Goal: Task Accomplishment & Management: Manage account settings

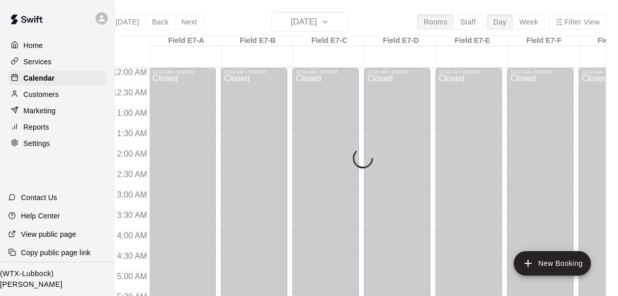
scroll to position [741, 178]
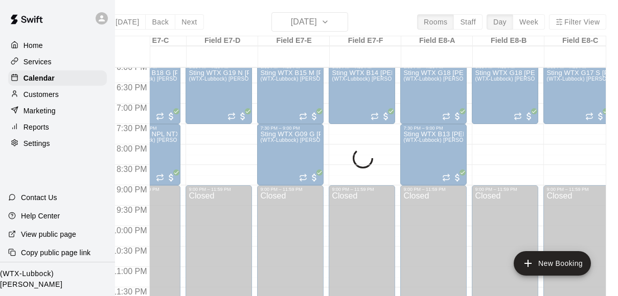
click at [103, 17] on icon at bounding box center [101, 18] width 9 height 9
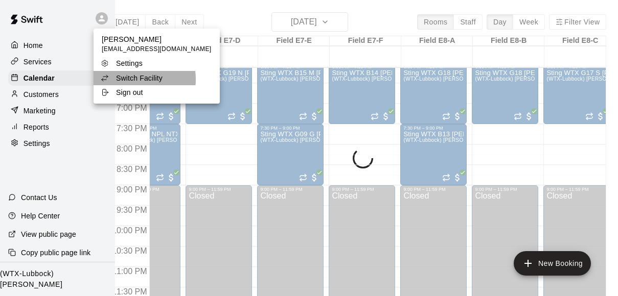
click at [132, 80] on p "Switch Facility" at bounding box center [139, 78] width 46 height 10
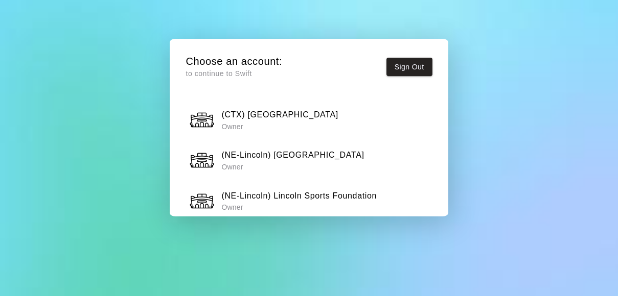
scroll to position [204, 0]
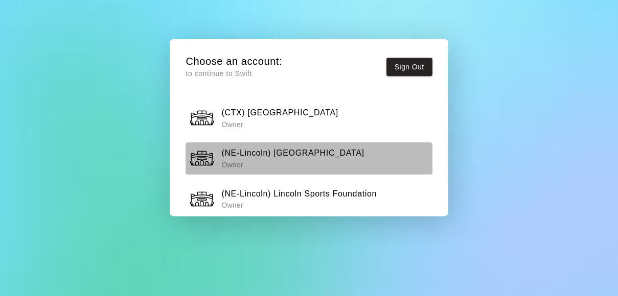
click at [337, 163] on p "Owner" at bounding box center [292, 165] width 143 height 10
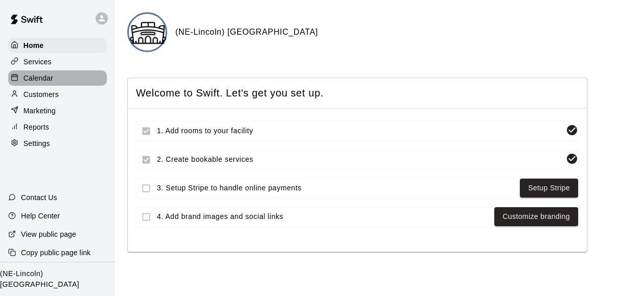
click at [46, 78] on p "Calendar" at bounding box center [39, 78] width 30 height 10
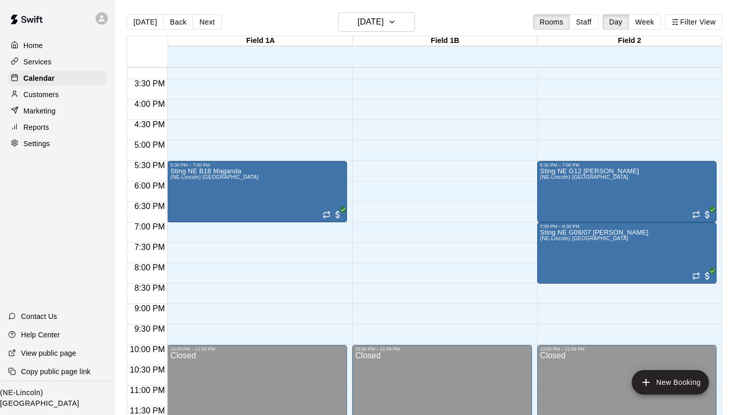
scroll to position [582, 0]
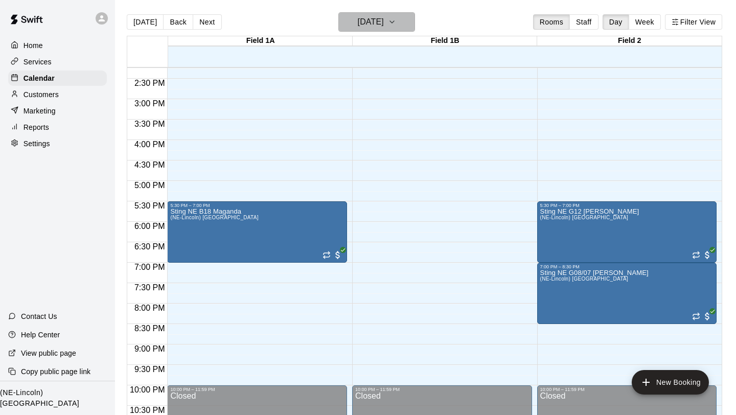
click at [396, 25] on icon "button" at bounding box center [392, 22] width 8 height 12
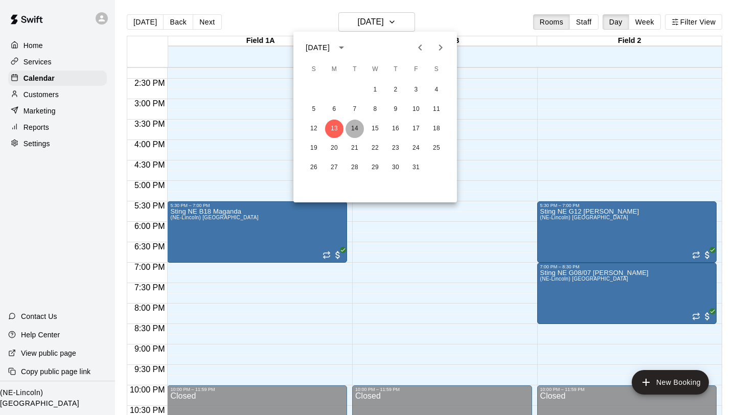
click at [356, 135] on button "14" at bounding box center [354, 129] width 18 height 18
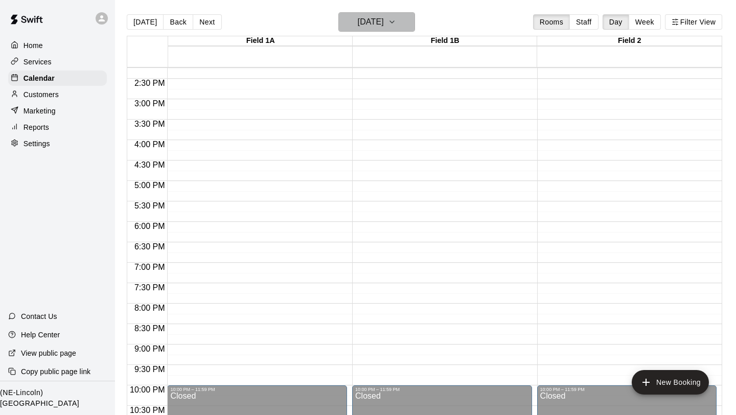
click at [396, 24] on icon "button" at bounding box center [392, 22] width 8 height 12
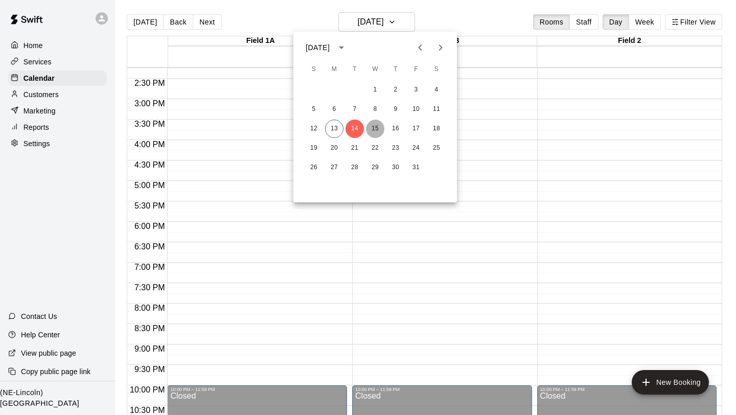
click at [378, 130] on button "15" at bounding box center [375, 129] width 18 height 18
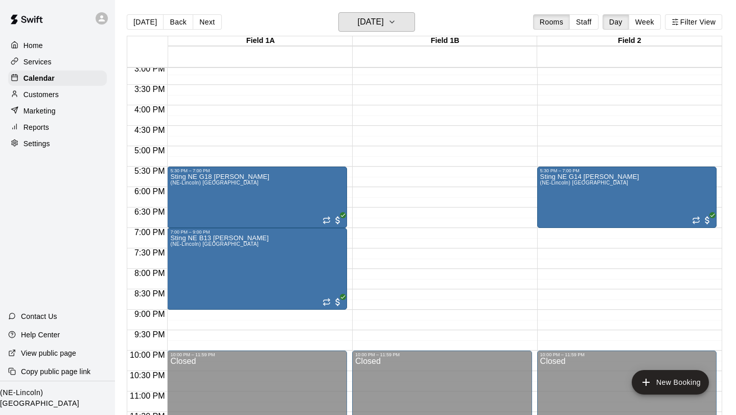
scroll to position [609, 0]
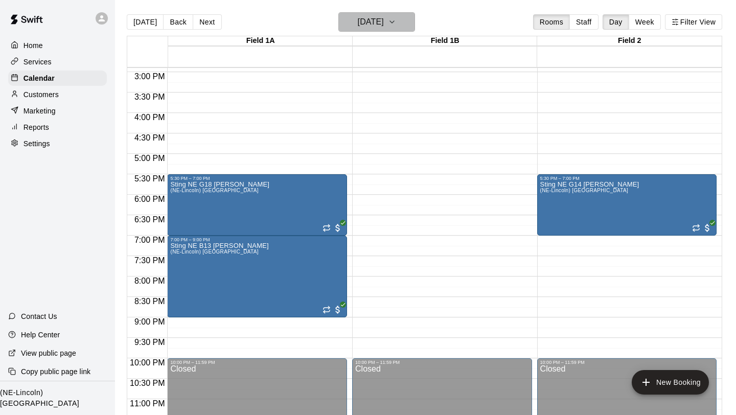
click at [415, 24] on button "[DATE]" at bounding box center [376, 21] width 77 height 19
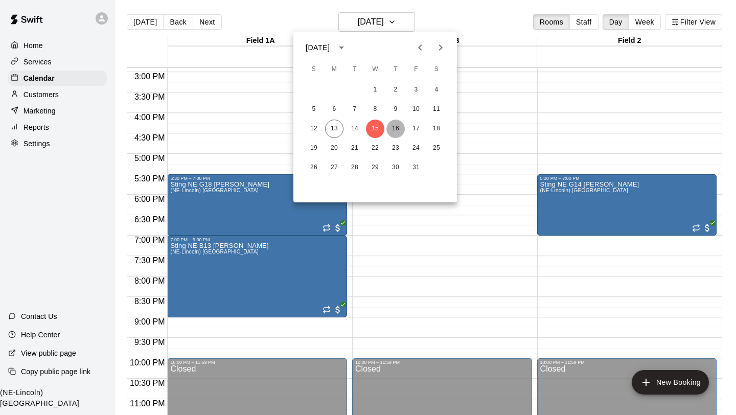
click at [397, 127] on button "16" at bounding box center [395, 129] width 18 height 18
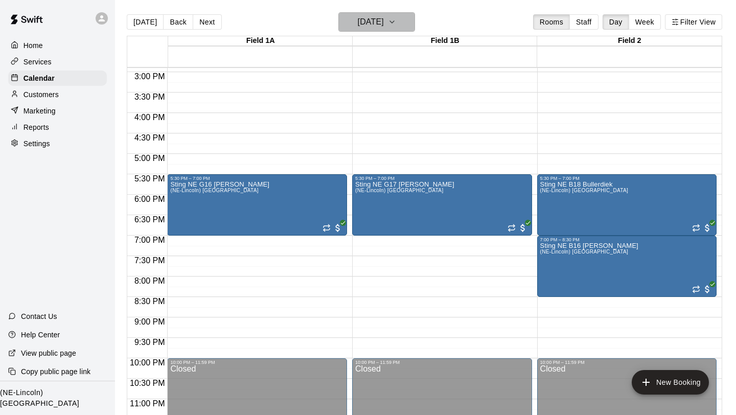
click at [396, 21] on icon "button" at bounding box center [392, 22] width 8 height 12
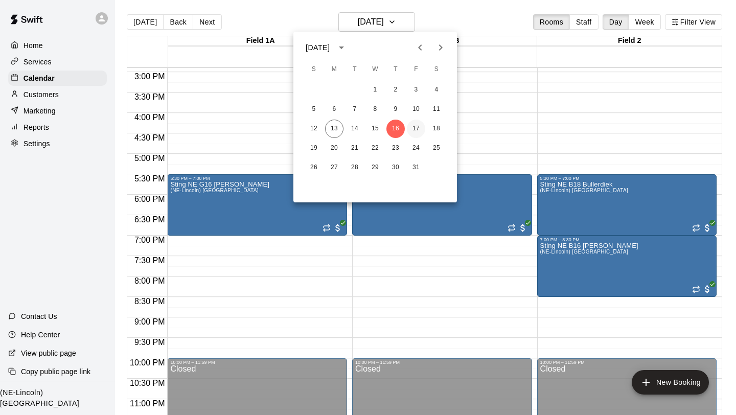
click at [417, 125] on button "17" at bounding box center [416, 129] width 18 height 18
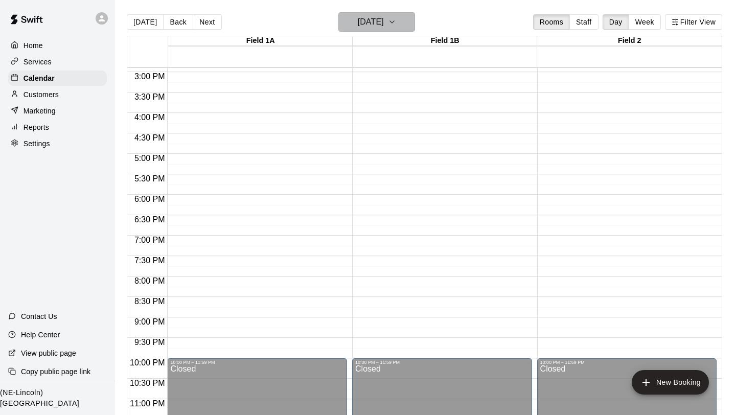
click at [396, 22] on icon "button" at bounding box center [392, 22] width 8 height 12
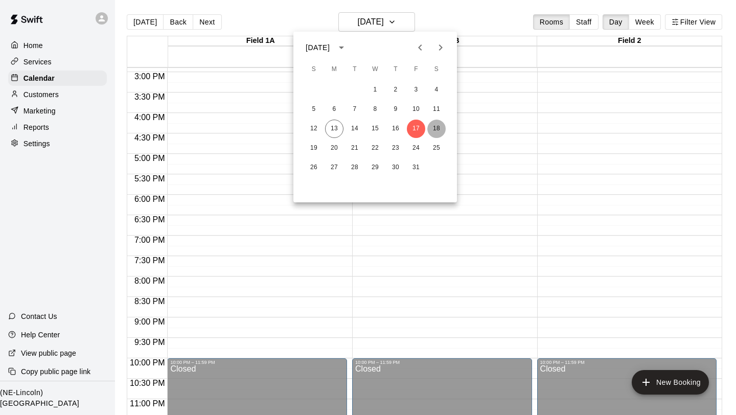
click at [438, 126] on button "18" at bounding box center [436, 129] width 18 height 18
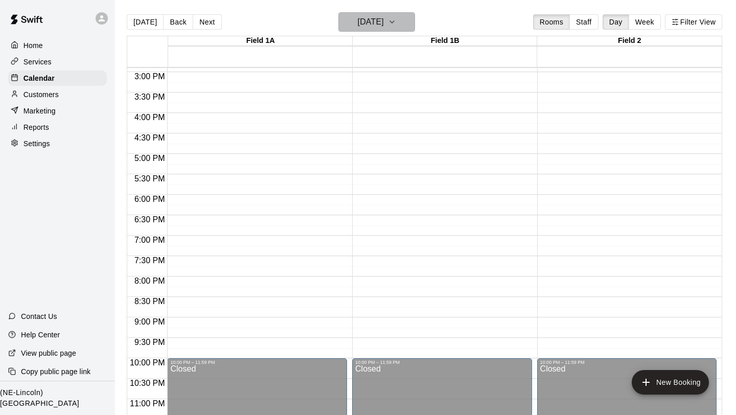
click at [396, 19] on icon "button" at bounding box center [392, 22] width 8 height 12
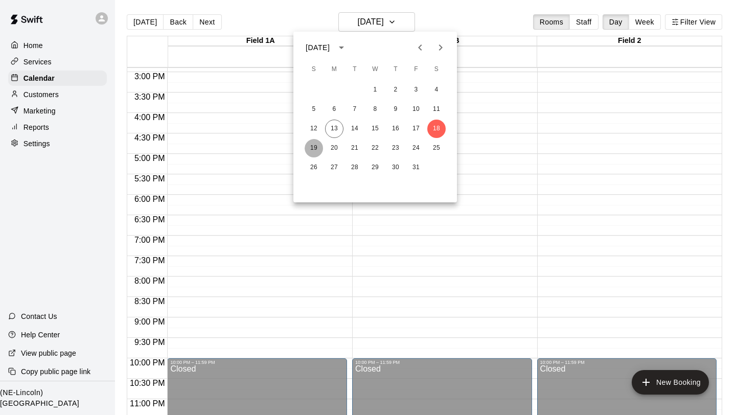
click at [315, 148] on button "19" at bounding box center [314, 148] width 18 height 18
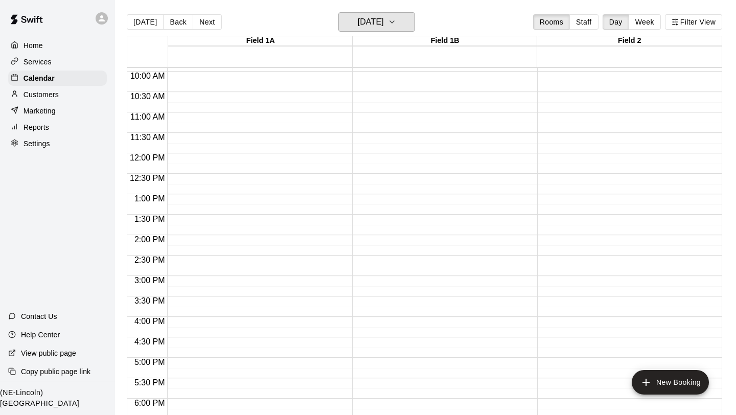
scroll to position [462, 0]
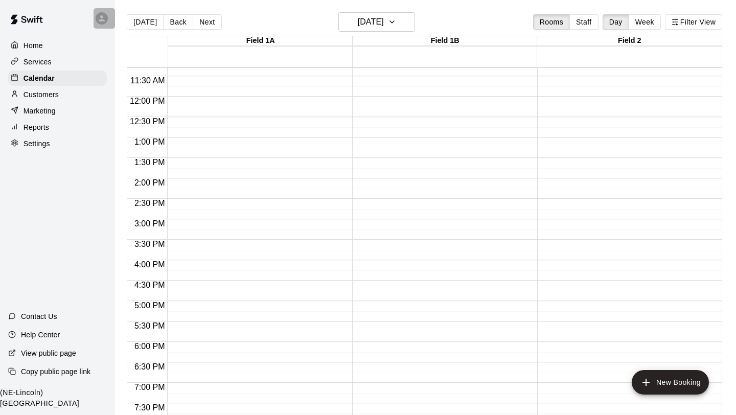
click at [103, 28] on div at bounding box center [103, 18] width 21 height 20
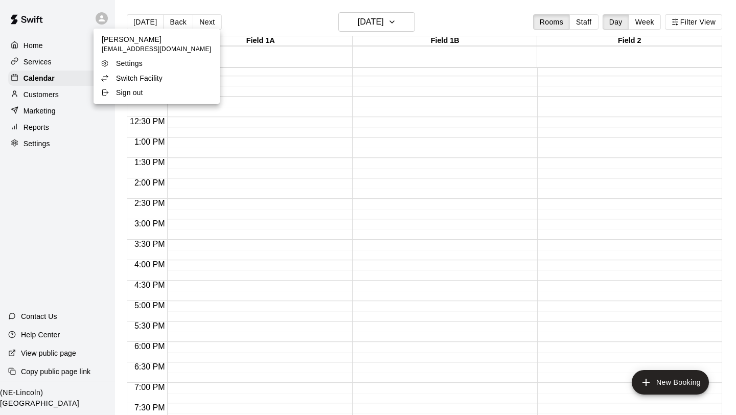
click at [134, 78] on p "Switch Facility" at bounding box center [139, 78] width 46 height 10
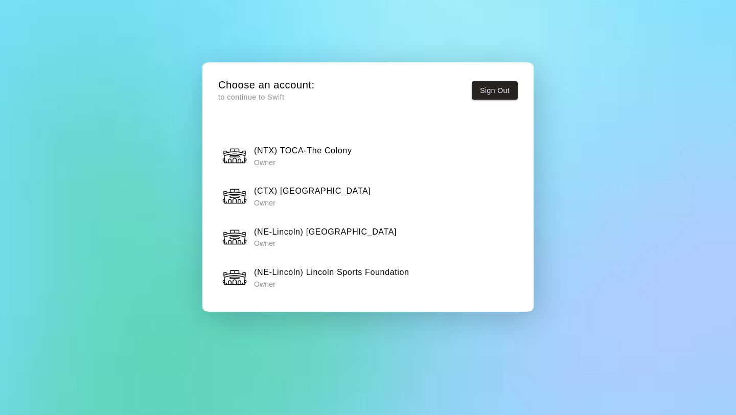
scroll to position [150, 0]
click at [301, 282] on p "Owner" at bounding box center [331, 283] width 155 height 10
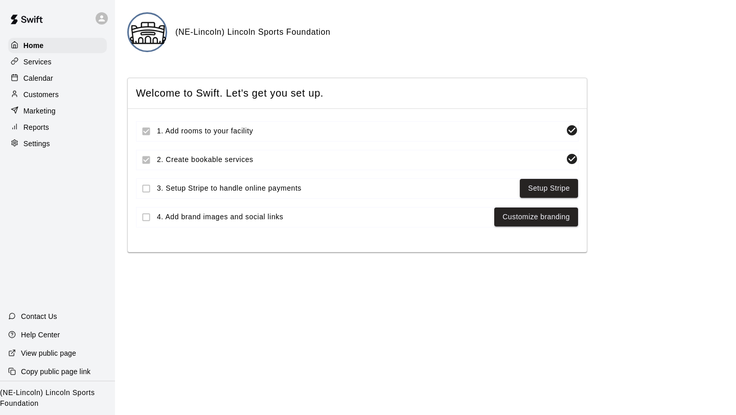
click at [37, 82] on p "Calendar" at bounding box center [39, 78] width 30 height 10
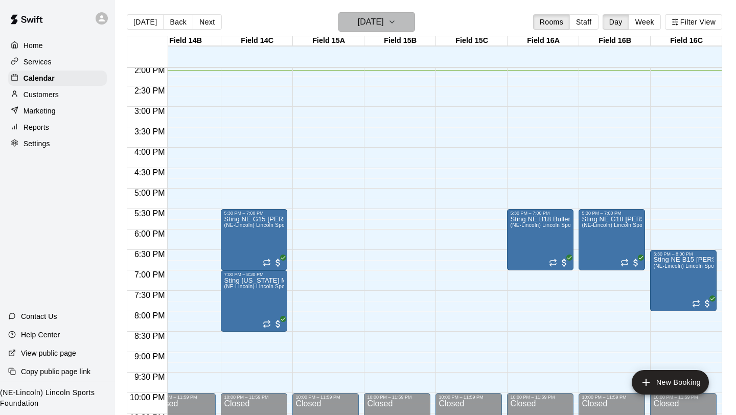
click at [396, 21] on icon "button" at bounding box center [392, 22] width 8 height 12
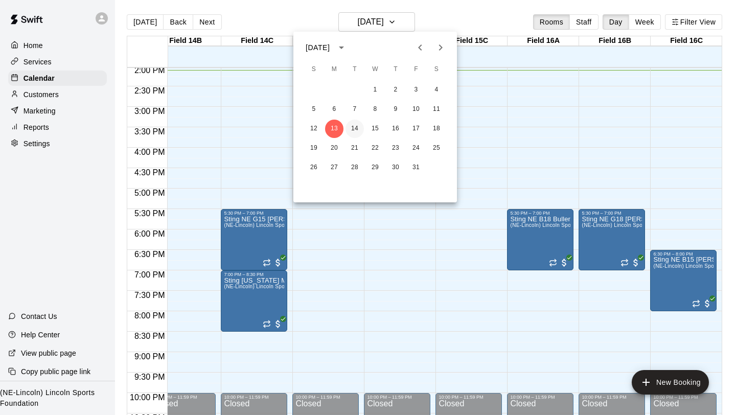
click at [356, 127] on button "14" at bounding box center [354, 129] width 18 height 18
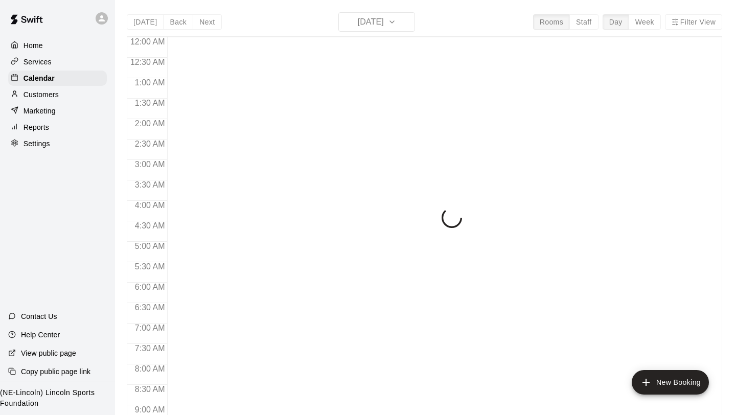
click at [406, 28] on div "[DATE] Back [DATE][DATE] Rooms Staff Day Week Filter View 12:00 AM 12:30 AM 1:0…" at bounding box center [424, 219] width 595 height 415
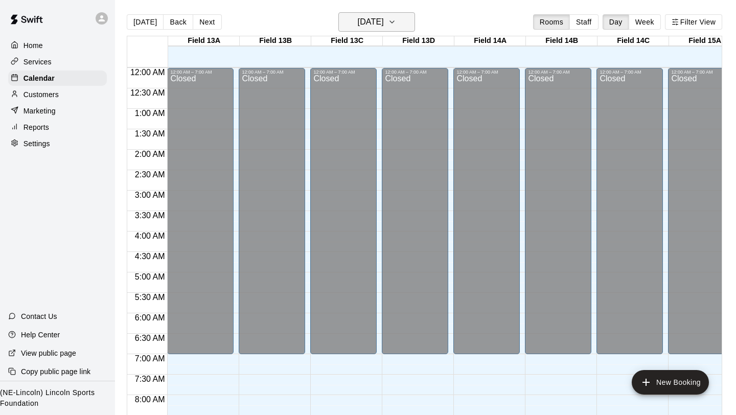
click at [396, 24] on icon "button" at bounding box center [392, 22] width 8 height 12
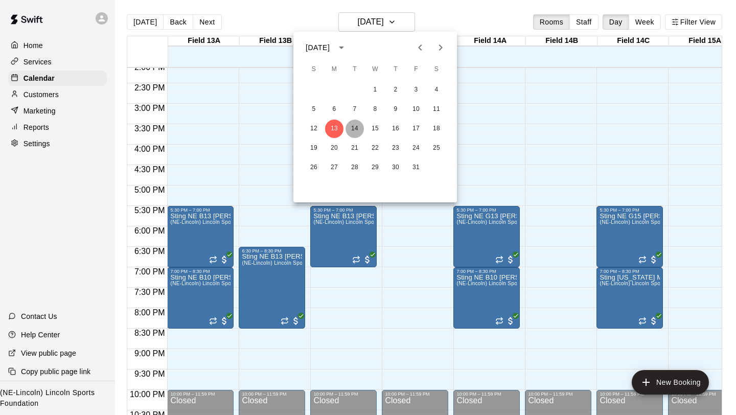
click at [356, 128] on button "14" at bounding box center [354, 129] width 18 height 18
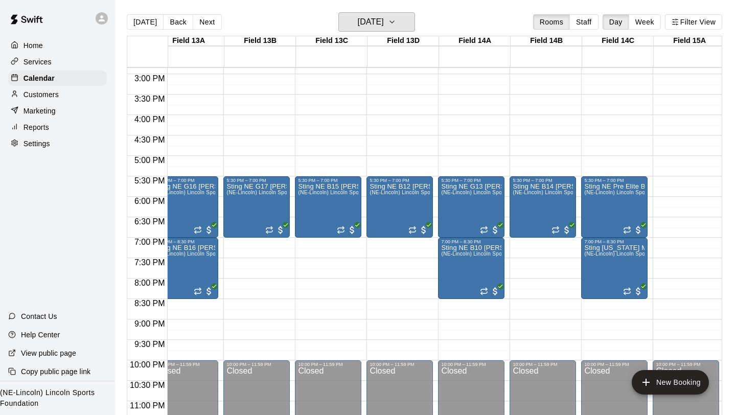
scroll to position [0, 33]
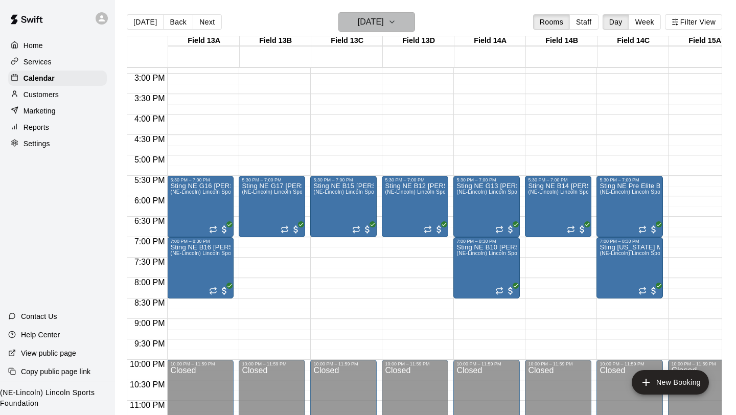
click at [396, 20] on icon "button" at bounding box center [392, 22] width 8 height 12
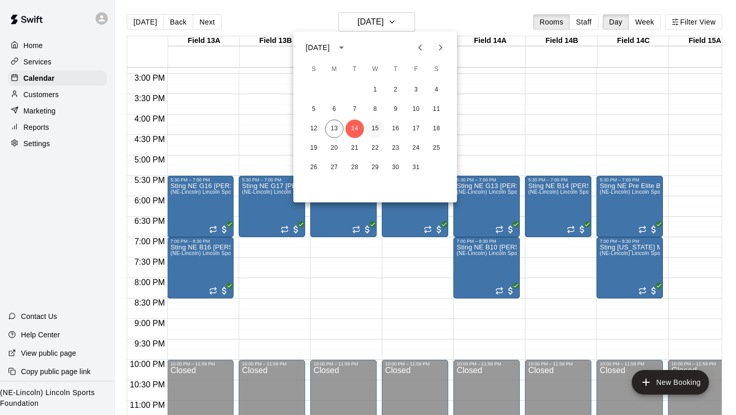
click at [375, 128] on button "15" at bounding box center [375, 129] width 18 height 18
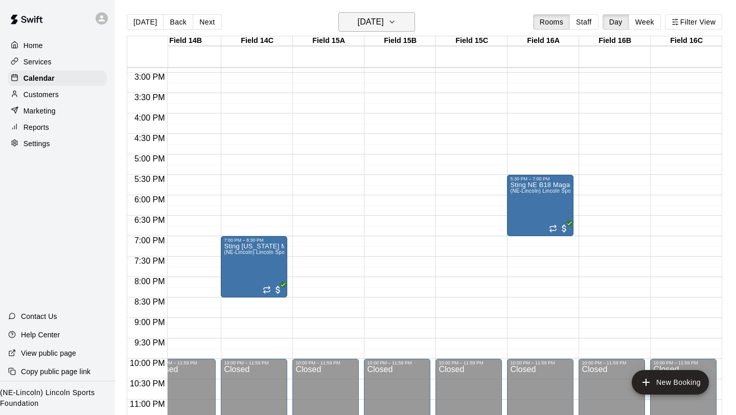
click at [394, 22] on icon "button" at bounding box center [392, 22] width 4 height 2
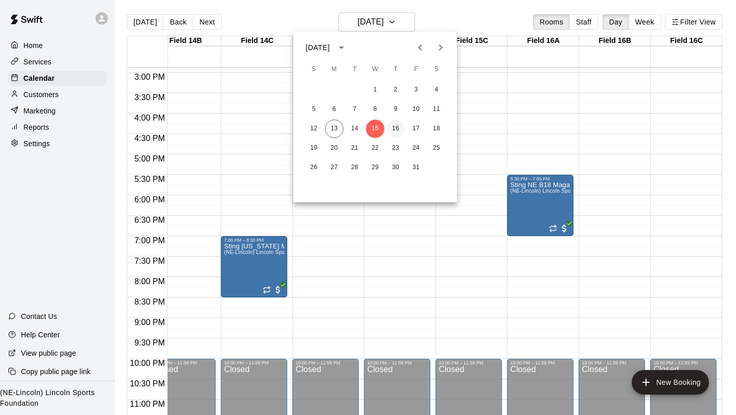
click at [399, 130] on button "16" at bounding box center [395, 129] width 18 height 18
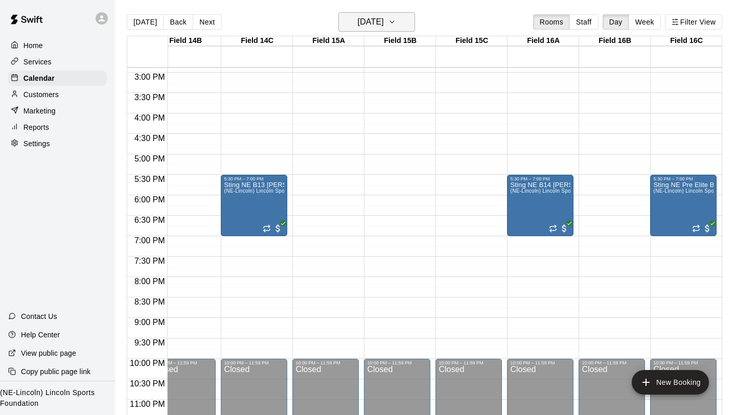
click at [396, 27] on icon "button" at bounding box center [392, 22] width 8 height 12
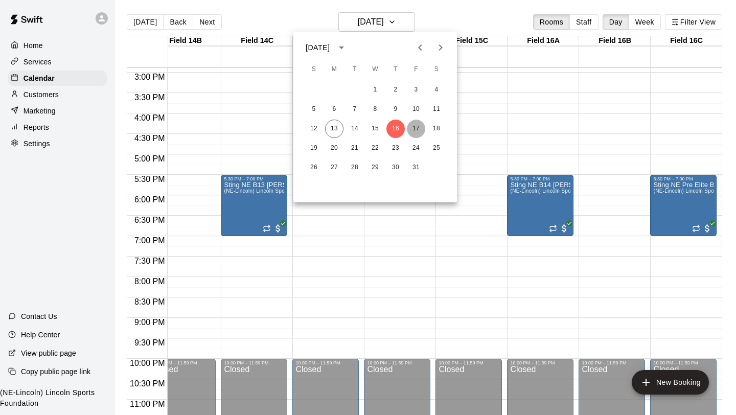
click at [417, 127] on button "17" at bounding box center [416, 129] width 18 height 18
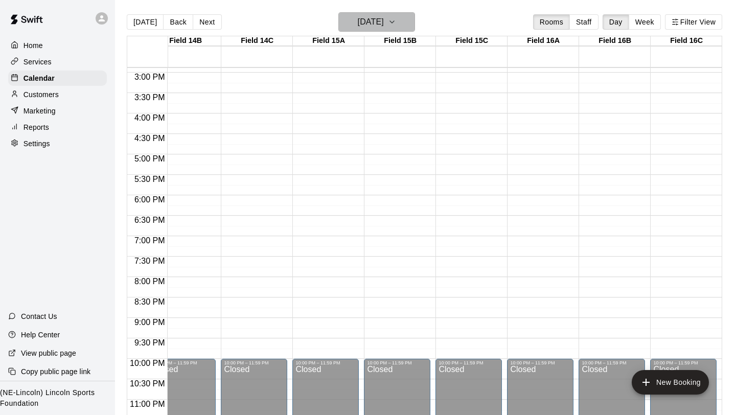
click at [396, 16] on icon "button" at bounding box center [392, 22] width 8 height 12
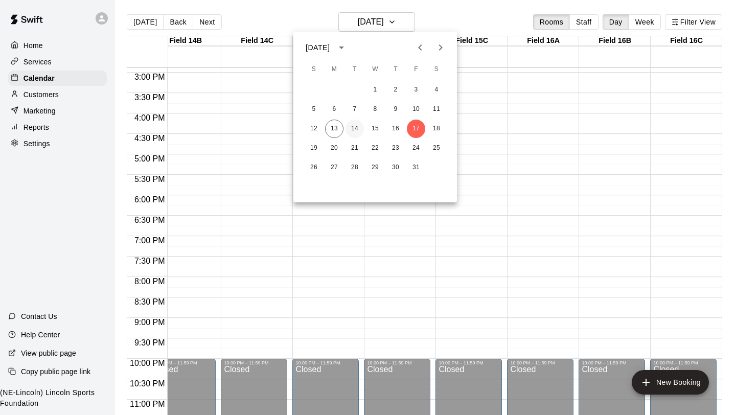
click at [350, 127] on button "14" at bounding box center [354, 129] width 18 height 18
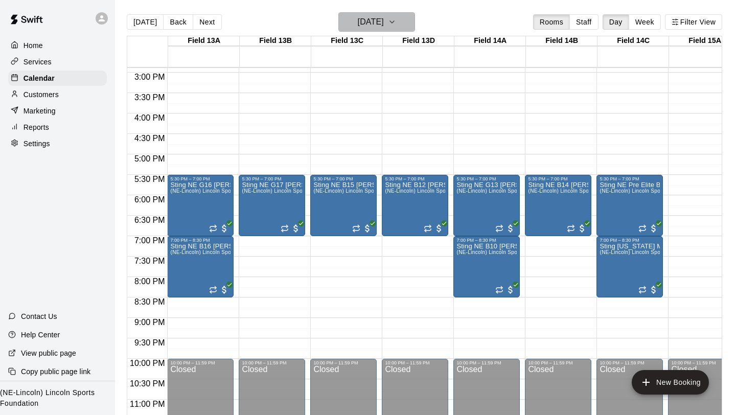
click at [413, 27] on button "[DATE]" at bounding box center [376, 21] width 77 height 19
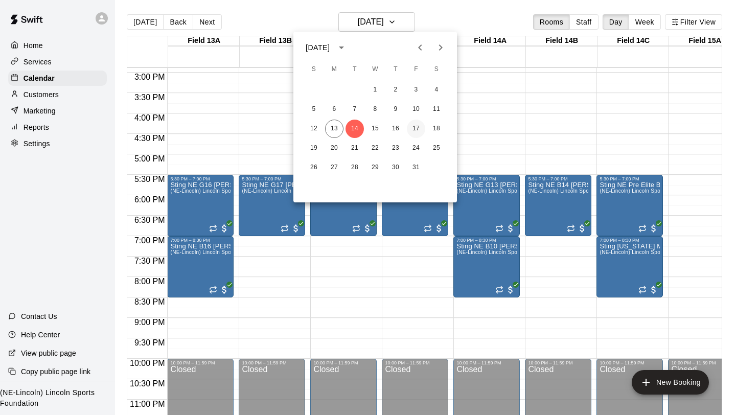
click at [417, 129] on button "17" at bounding box center [416, 129] width 18 height 18
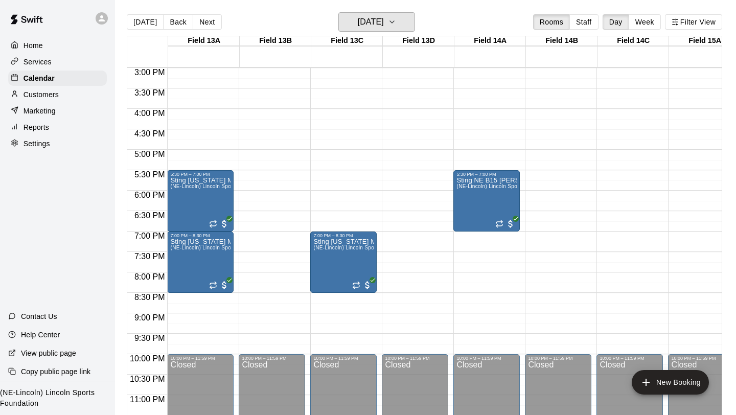
scroll to position [622, 0]
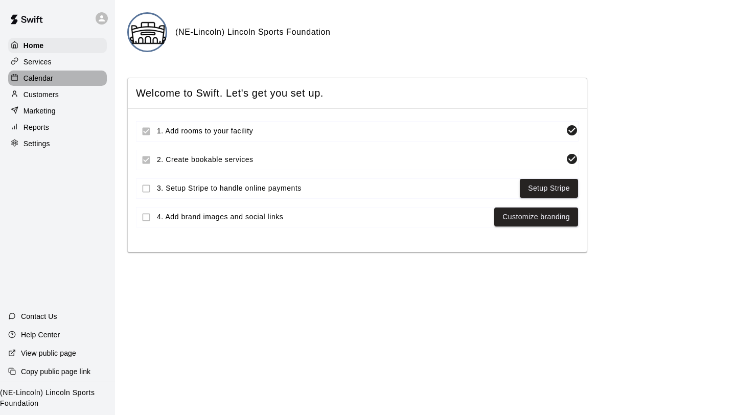
click at [27, 78] on p "Calendar" at bounding box center [39, 78] width 30 height 10
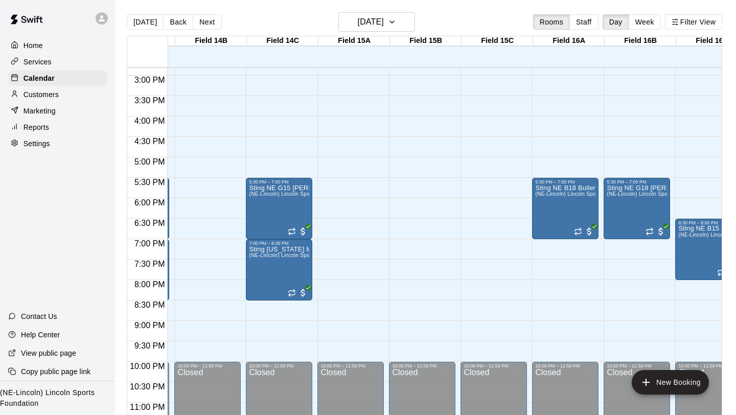
scroll to position [0, 349]
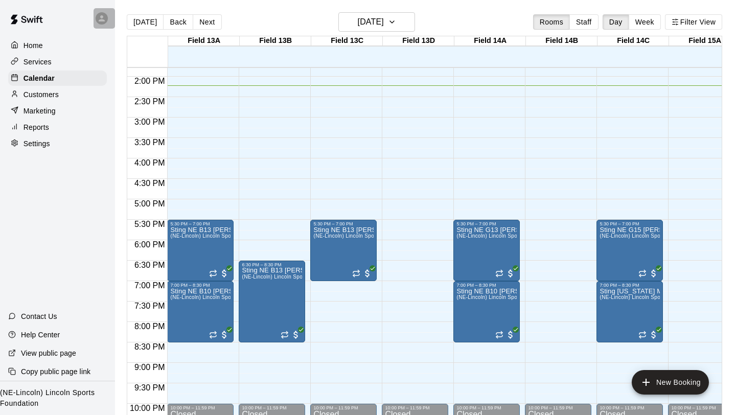
click at [102, 20] on icon at bounding box center [102, 18] width 6 height 6
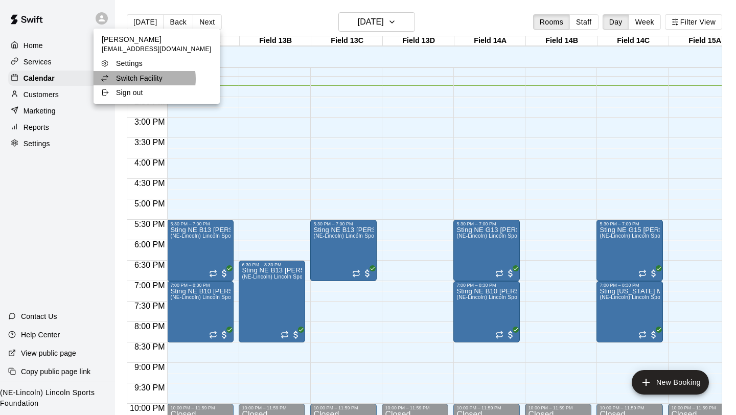
click at [141, 79] on p "Switch Facility" at bounding box center [139, 78] width 46 height 10
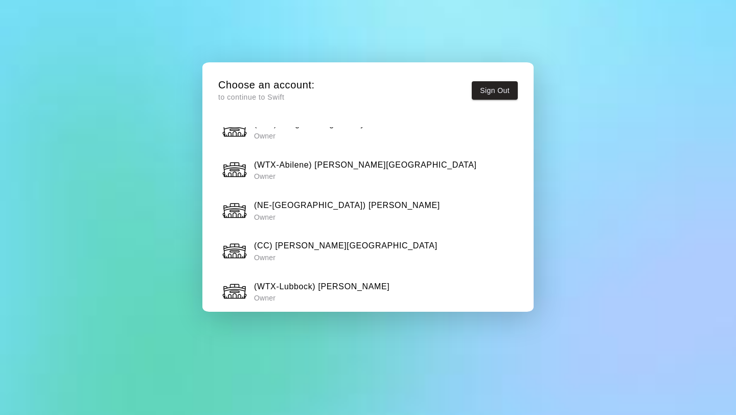
scroll to position [448, 0]
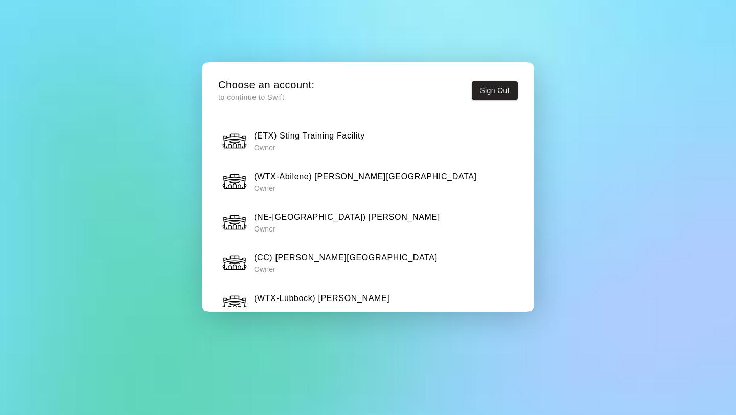
click at [312, 219] on h6 "(NE-[GEOGRAPHIC_DATA]) [PERSON_NAME]" at bounding box center [347, 216] width 186 height 13
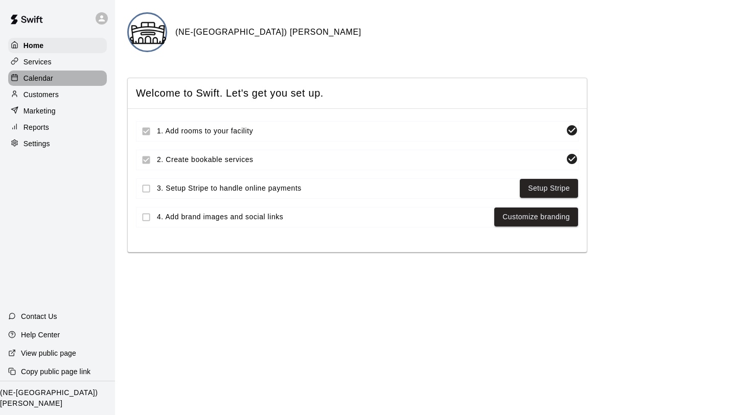
click at [36, 78] on p "Calendar" at bounding box center [39, 78] width 30 height 10
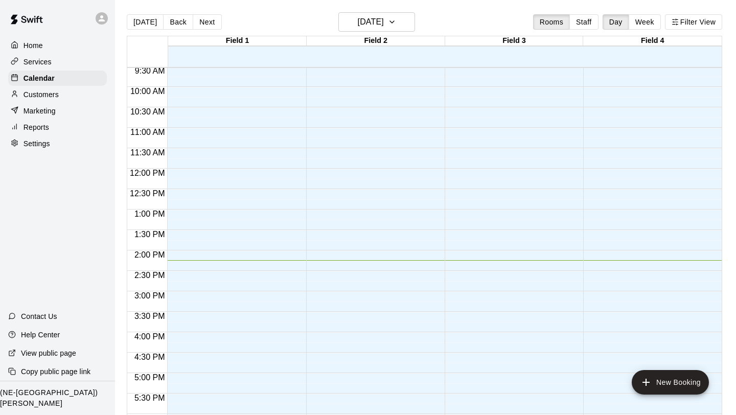
scroll to position [309, 0]
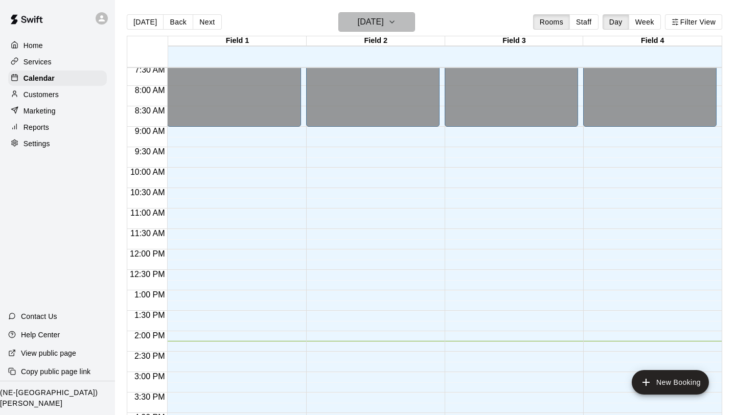
click at [396, 16] on icon "button" at bounding box center [392, 22] width 8 height 12
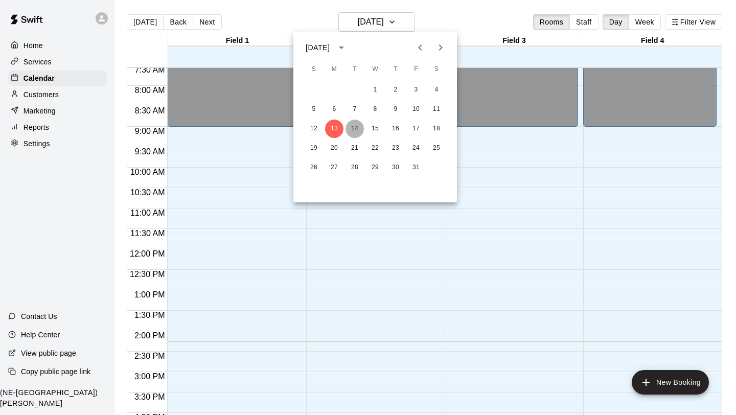
click at [359, 126] on button "14" at bounding box center [354, 129] width 18 height 18
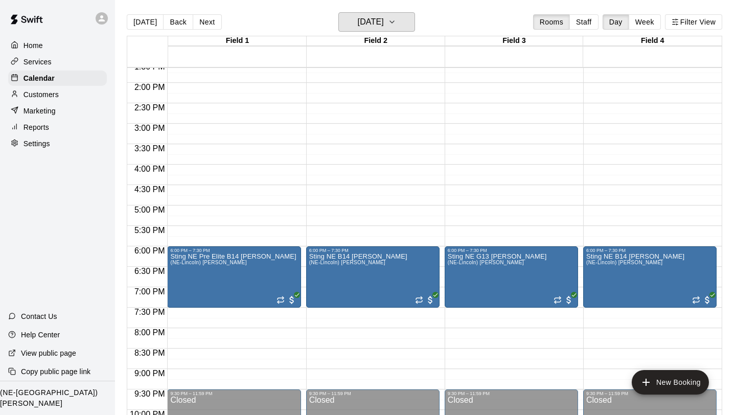
scroll to position [599, 0]
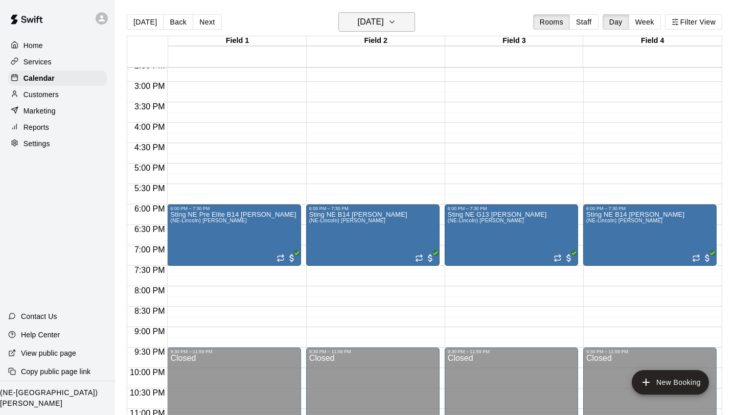
click at [396, 27] on icon "button" at bounding box center [392, 22] width 8 height 12
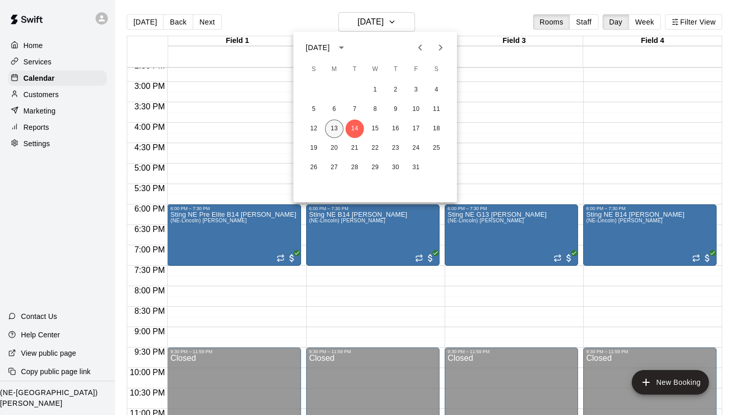
click at [337, 123] on button "13" at bounding box center [334, 129] width 18 height 18
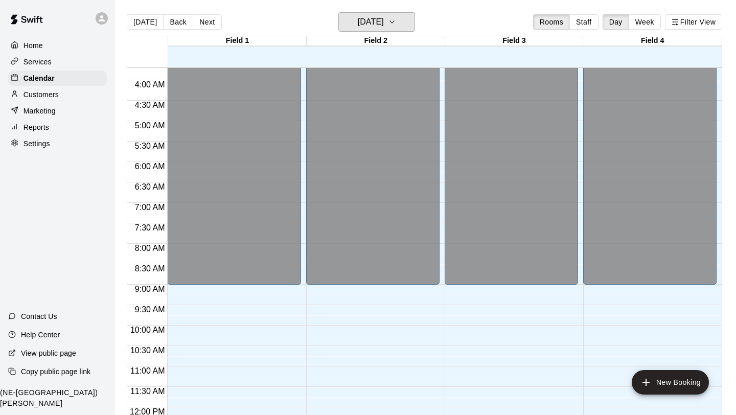
scroll to position [165, 0]
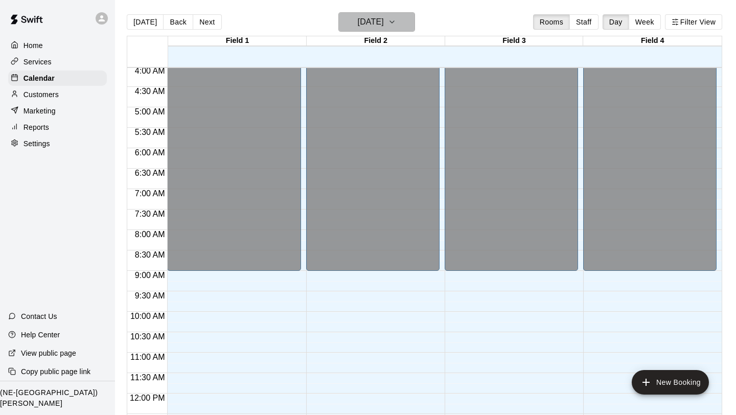
click at [396, 27] on icon "button" at bounding box center [392, 22] width 8 height 12
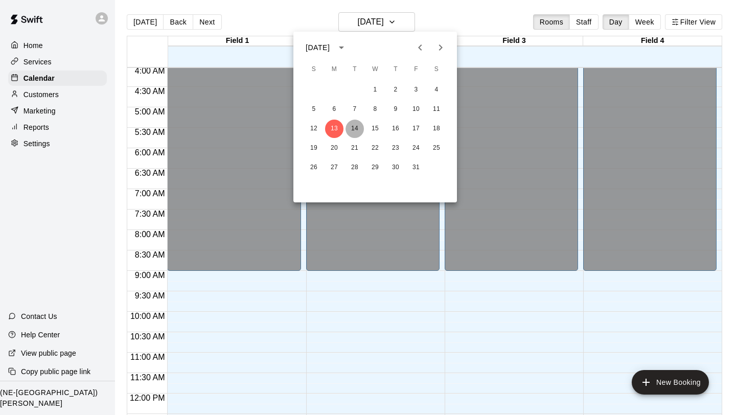
click at [349, 123] on button "14" at bounding box center [354, 129] width 18 height 18
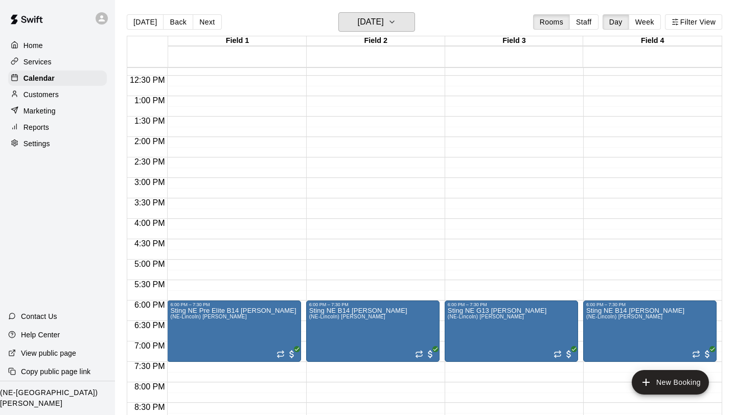
scroll to position [582, 0]
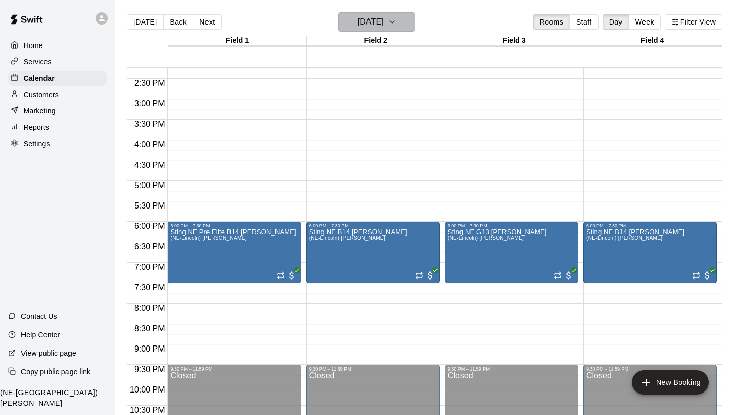
click at [396, 20] on icon "button" at bounding box center [392, 22] width 8 height 12
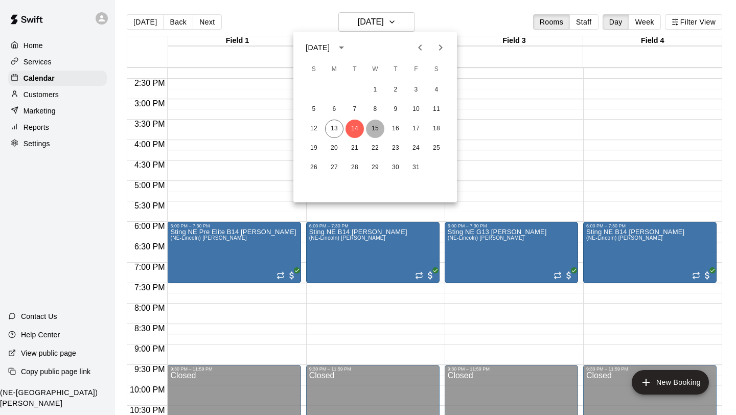
click at [376, 131] on button "15" at bounding box center [375, 129] width 18 height 18
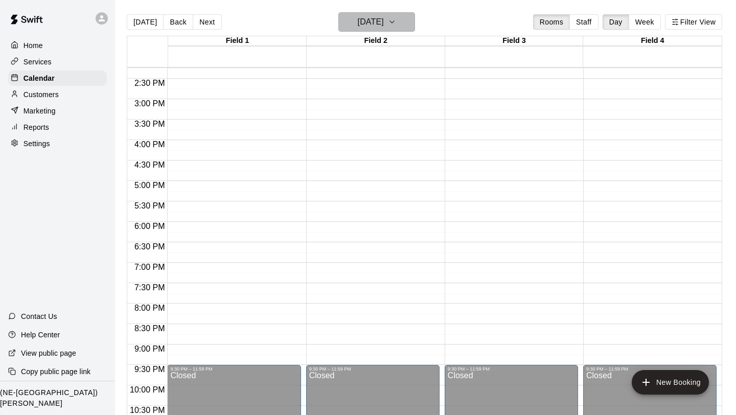
click at [396, 18] on icon "button" at bounding box center [392, 22] width 8 height 12
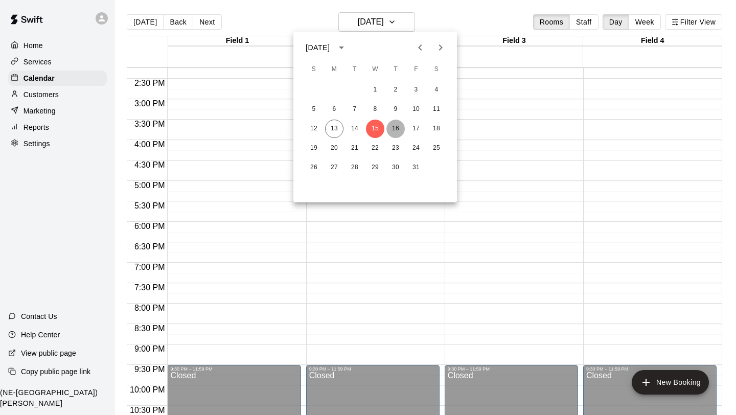
click at [393, 131] on button "16" at bounding box center [395, 129] width 18 height 18
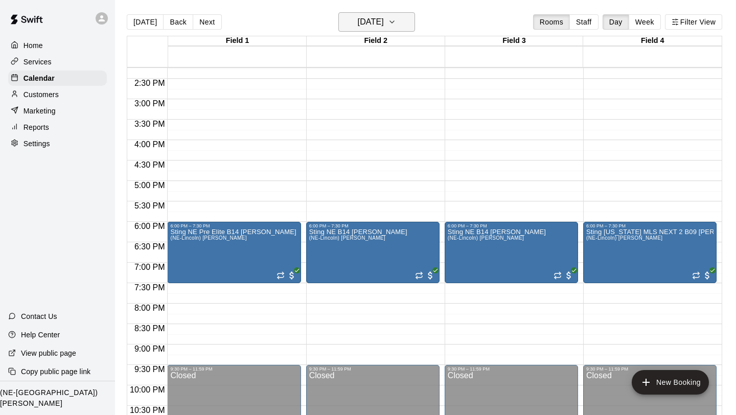
click at [396, 27] on icon "button" at bounding box center [392, 22] width 8 height 12
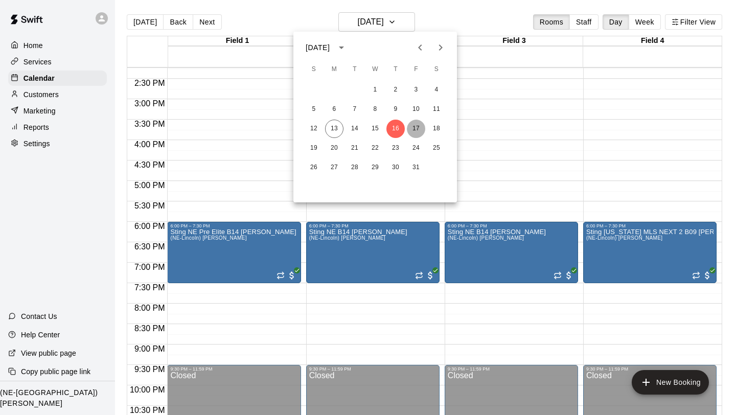
click at [420, 130] on button "17" at bounding box center [416, 129] width 18 height 18
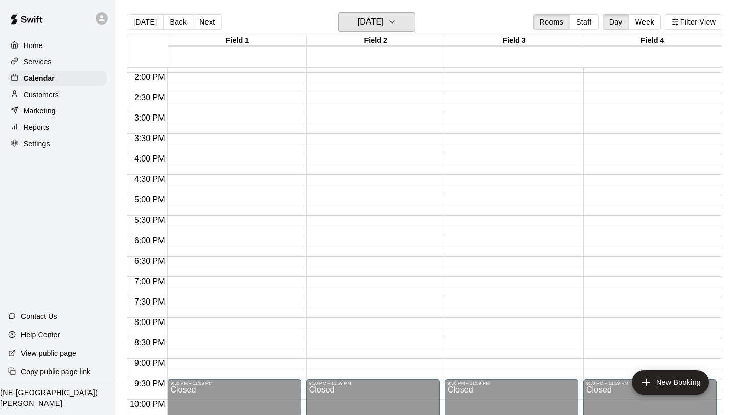
scroll to position [565, 0]
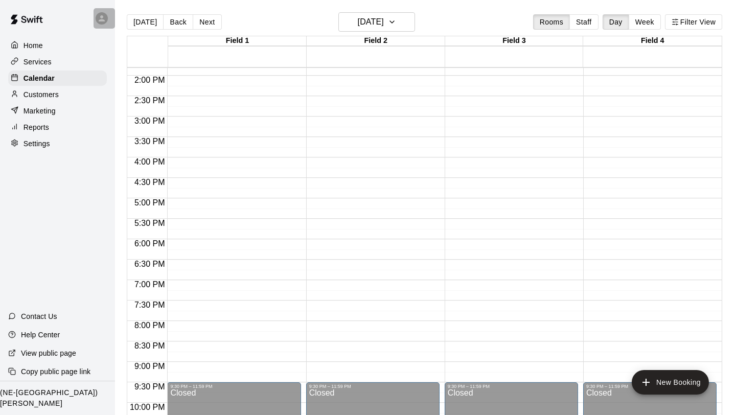
click at [102, 16] on icon at bounding box center [102, 18] width 6 height 6
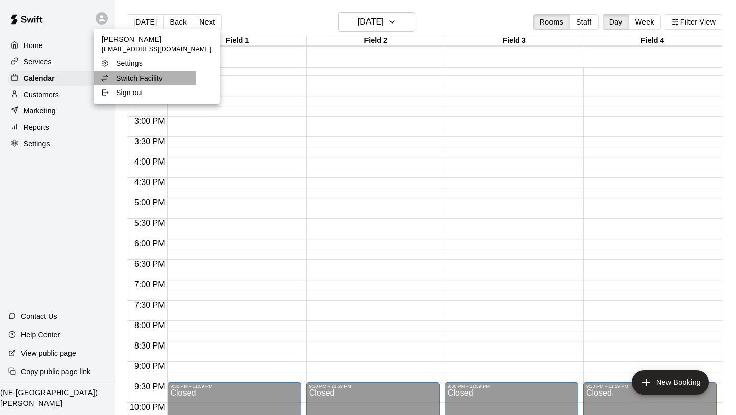
click at [139, 80] on p "Switch Facility" at bounding box center [139, 78] width 46 height 10
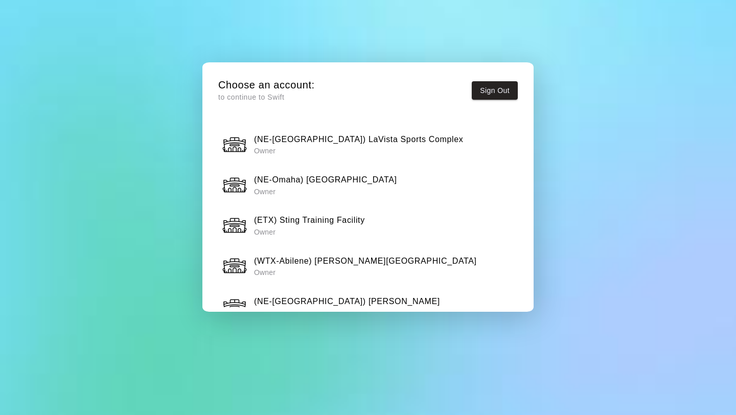
scroll to position [372, 0]
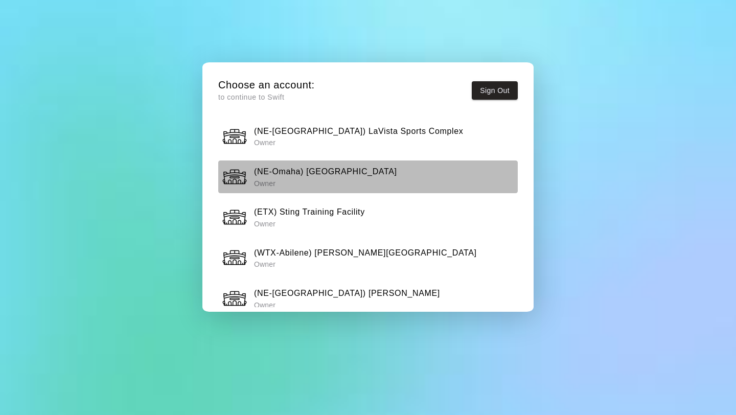
click at [344, 165] on h6 "(NE-Omaha) [GEOGRAPHIC_DATA]" at bounding box center [325, 171] width 143 height 13
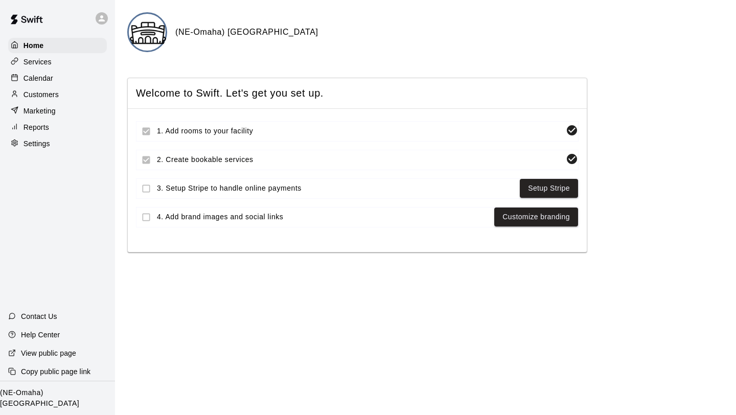
click at [54, 73] on div "Calendar" at bounding box center [57, 78] width 99 height 15
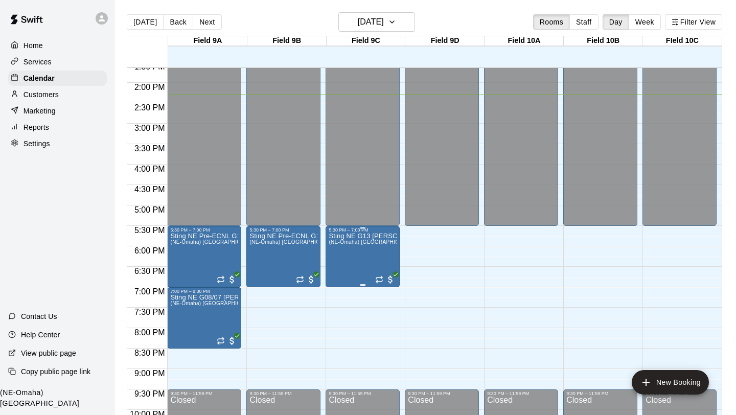
scroll to position [547, 0]
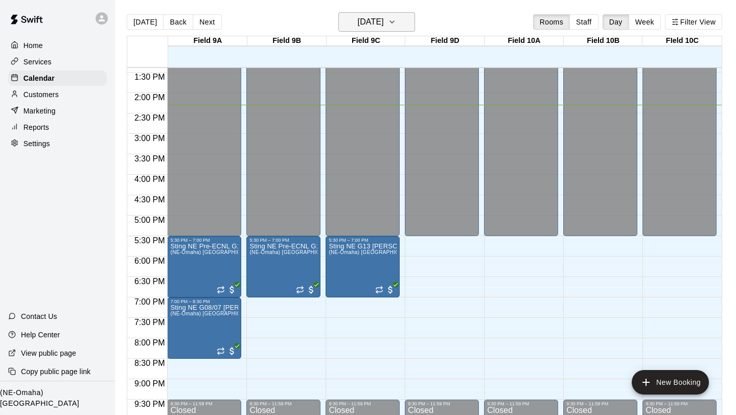
click at [394, 22] on icon "button" at bounding box center [392, 22] width 4 height 2
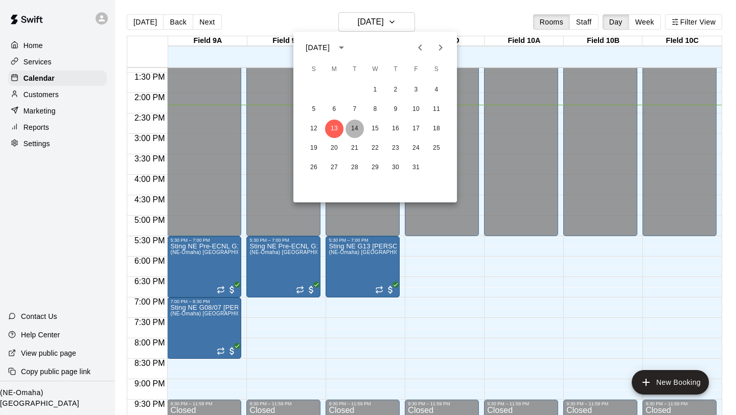
click at [352, 127] on button "14" at bounding box center [354, 129] width 18 height 18
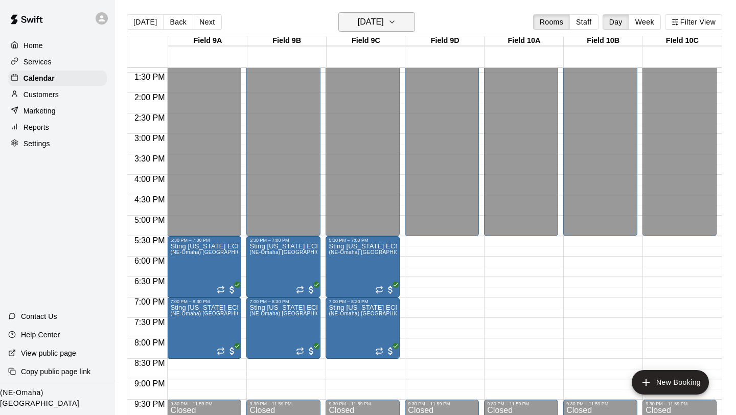
click at [396, 24] on icon "button" at bounding box center [392, 22] width 8 height 12
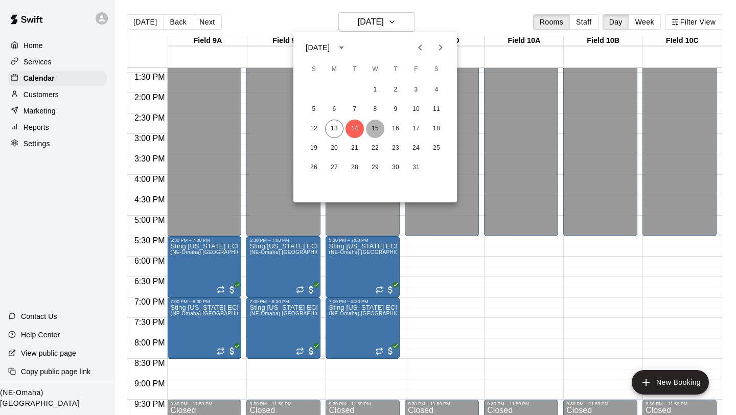
click at [370, 126] on button "15" at bounding box center [375, 129] width 18 height 18
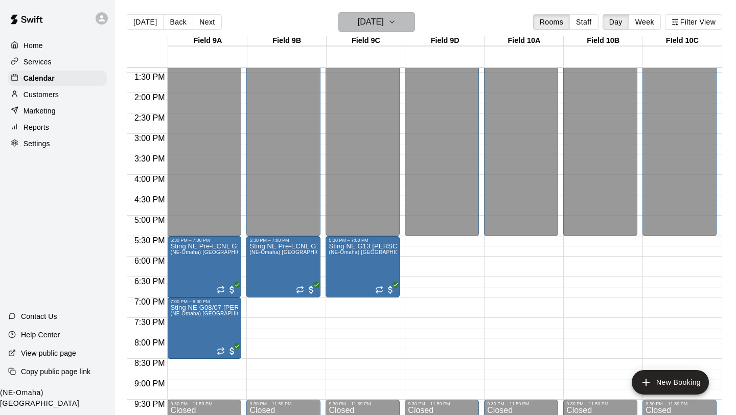
click at [396, 19] on icon "button" at bounding box center [392, 22] width 8 height 12
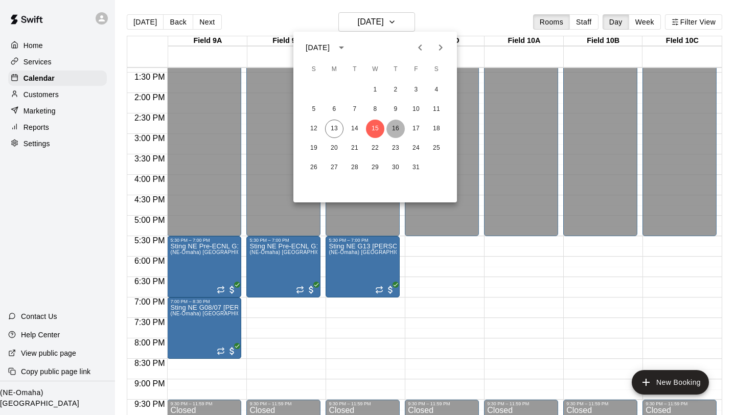
click at [397, 130] on button "16" at bounding box center [395, 129] width 18 height 18
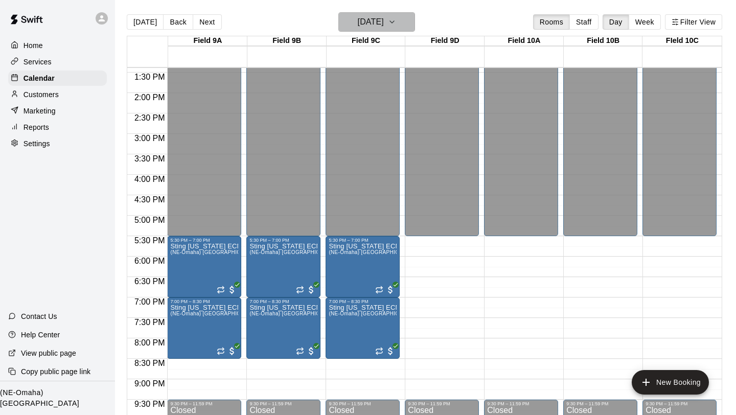
click at [396, 18] on icon "button" at bounding box center [392, 22] width 8 height 12
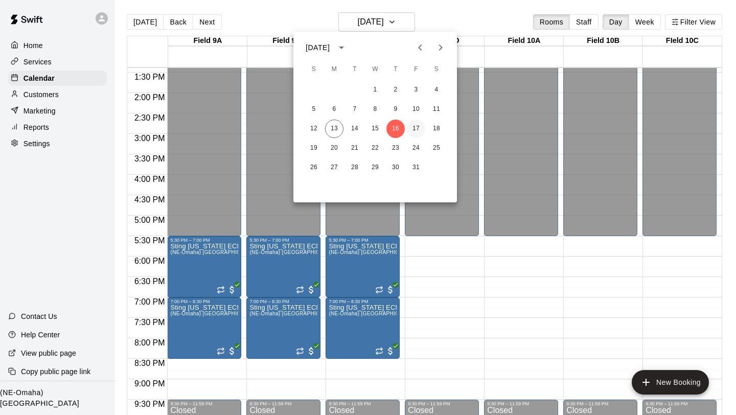
click at [418, 131] on button "17" at bounding box center [416, 129] width 18 height 18
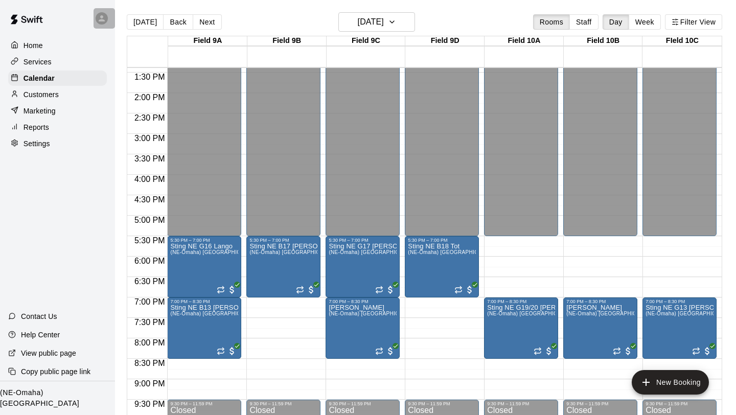
click at [101, 19] on icon at bounding box center [102, 18] width 6 height 6
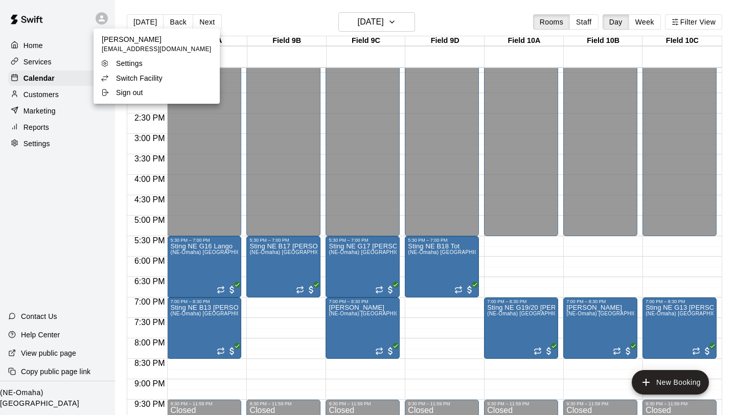
click at [149, 76] on p "Switch Facility" at bounding box center [139, 78] width 46 height 10
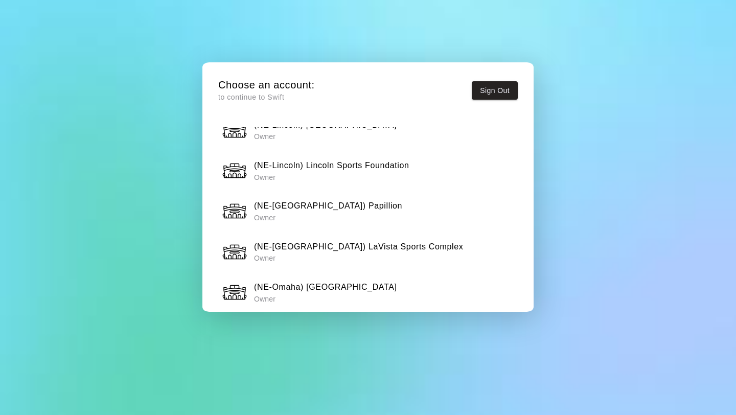
scroll to position [259, 0]
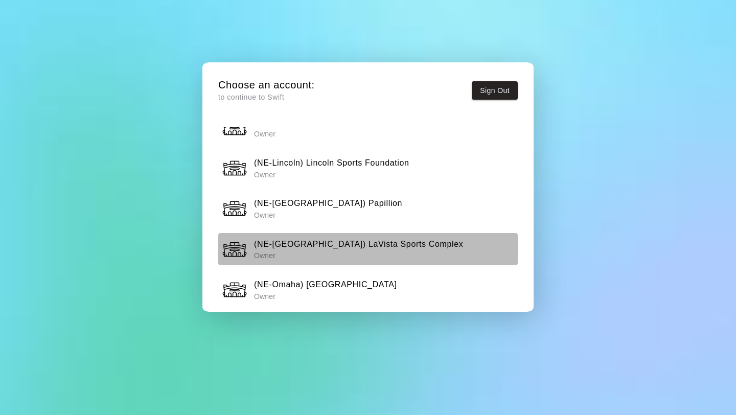
click at [306, 250] on p "Owner" at bounding box center [358, 255] width 209 height 10
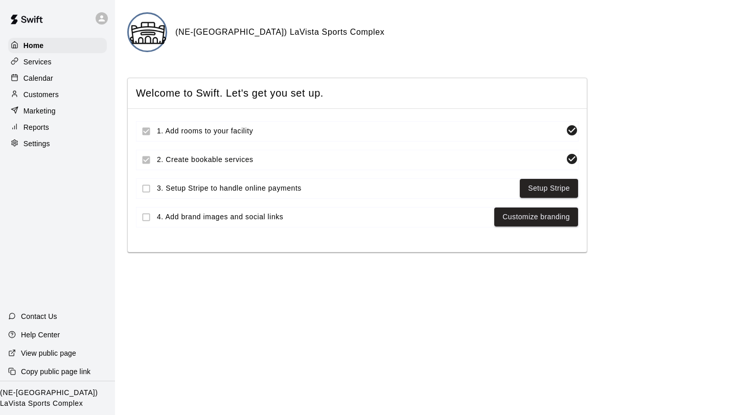
click at [49, 74] on p "Calendar" at bounding box center [39, 78] width 30 height 10
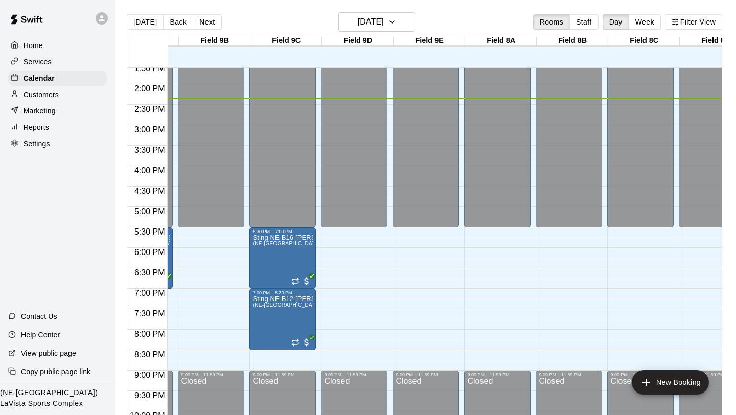
scroll to position [556, 376]
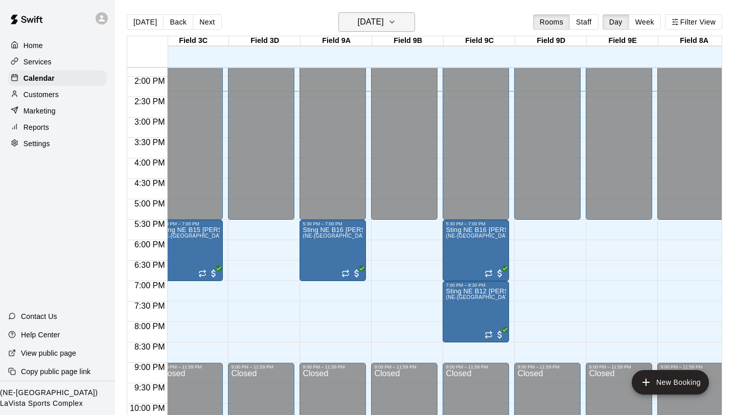
click at [396, 22] on icon "button" at bounding box center [392, 22] width 8 height 12
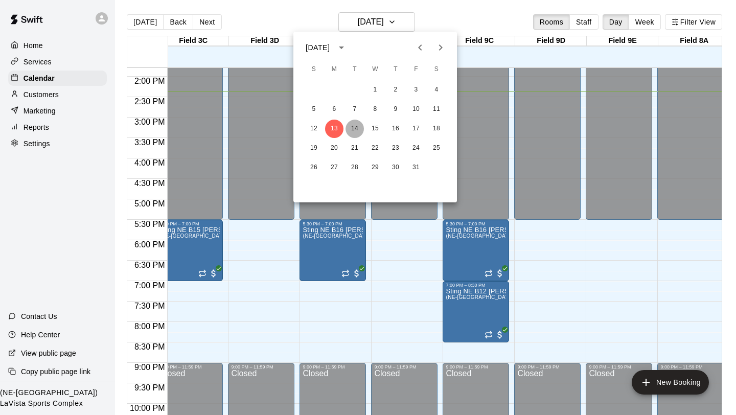
click at [352, 129] on button "14" at bounding box center [354, 129] width 18 height 18
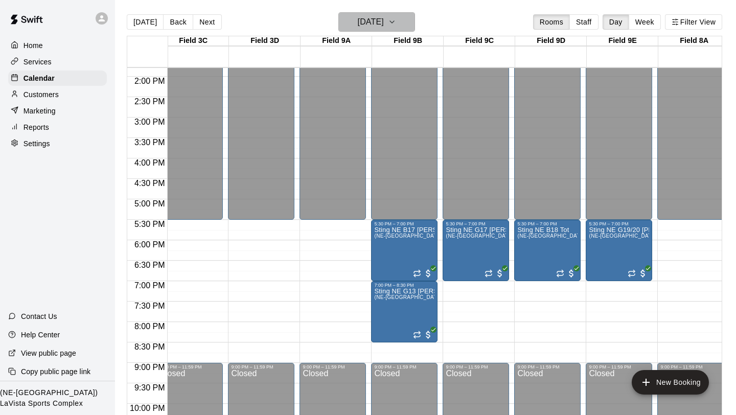
click at [394, 22] on icon "button" at bounding box center [392, 22] width 4 height 2
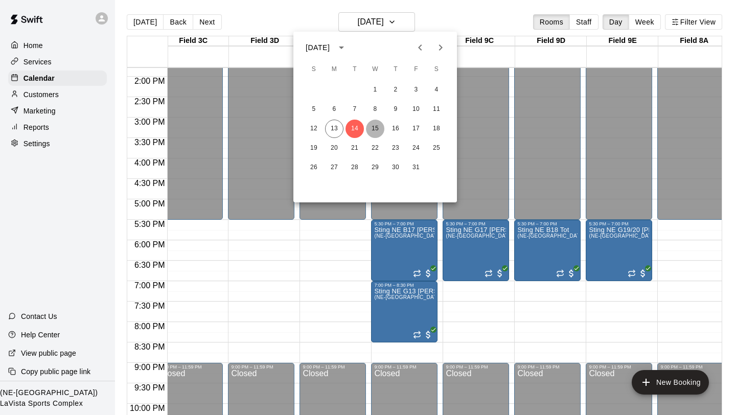
click at [372, 132] on button "15" at bounding box center [375, 129] width 18 height 18
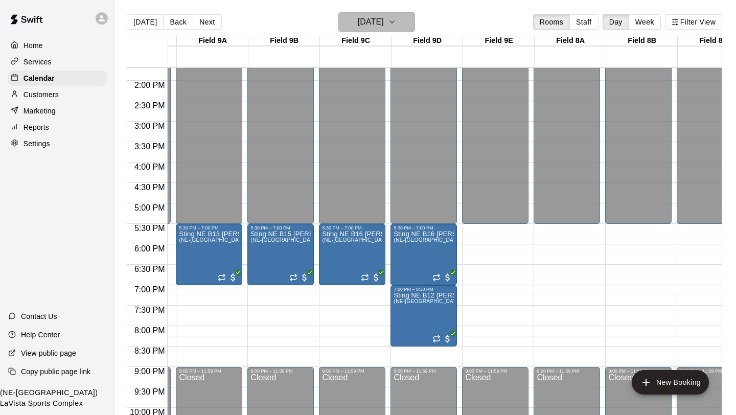
click at [396, 24] on icon "button" at bounding box center [392, 22] width 8 height 12
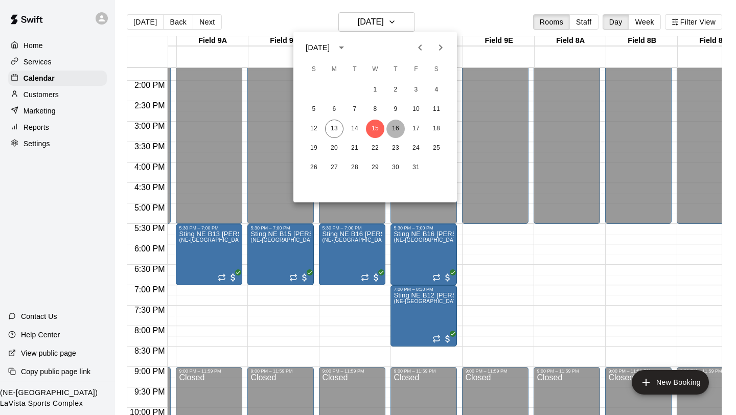
click at [394, 132] on button "16" at bounding box center [395, 129] width 18 height 18
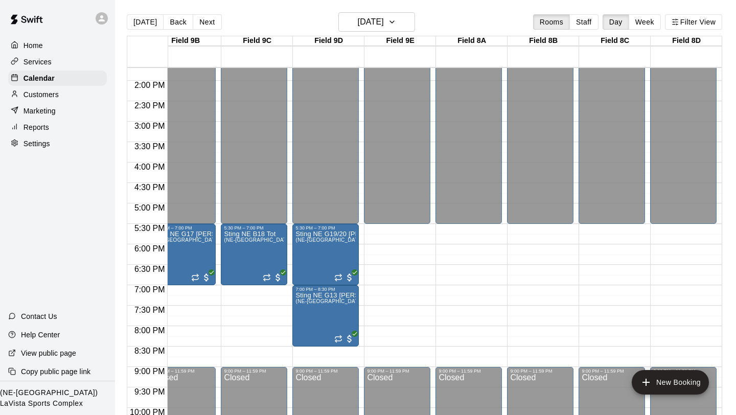
click at [41, 96] on p "Customers" at bounding box center [41, 94] width 35 height 10
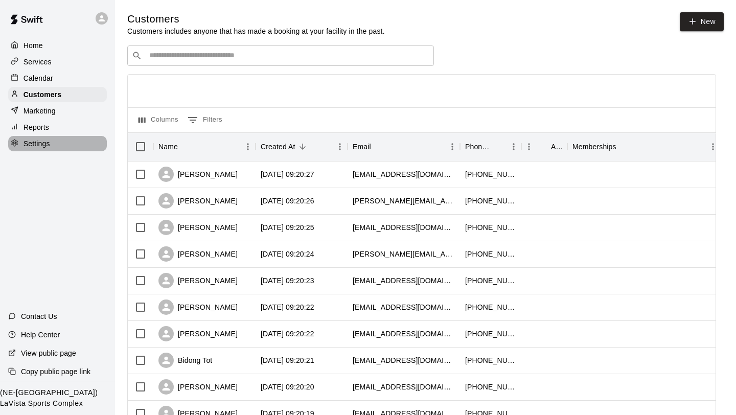
click at [36, 139] on p "Settings" at bounding box center [37, 143] width 27 height 10
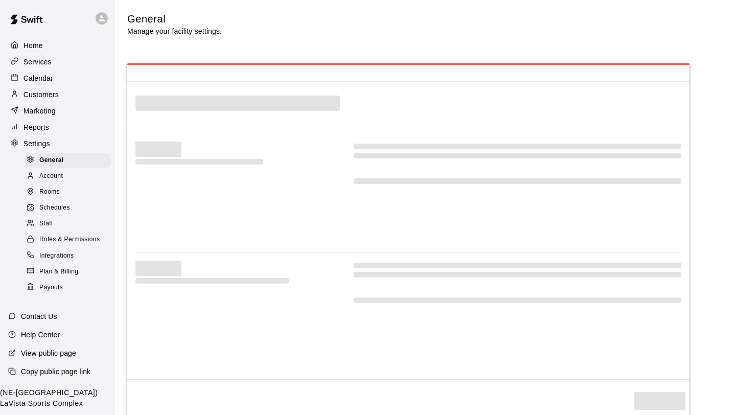
click at [55, 192] on span "Rooms" at bounding box center [49, 192] width 20 height 10
select select "**"
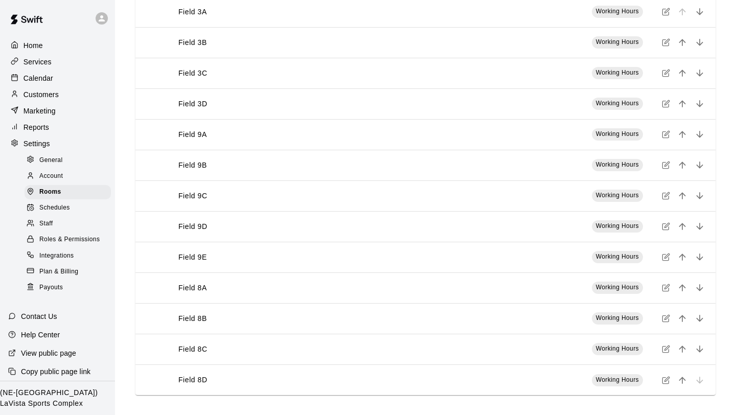
click at [617, 289] on icon "simple table" at bounding box center [666, 287] width 5 height 5
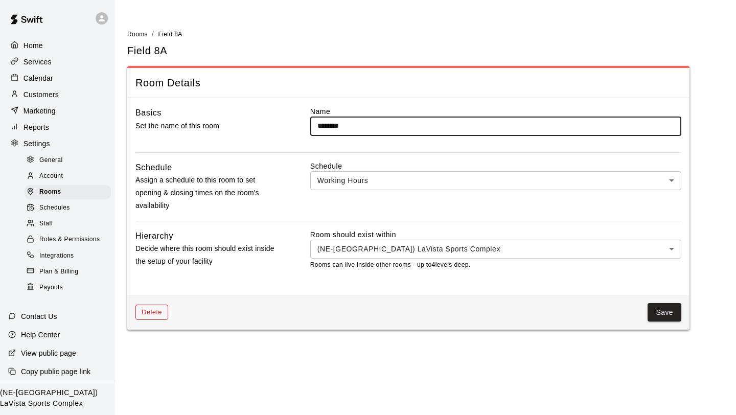
click at [153, 296] on button "Delete" at bounding box center [151, 313] width 33 height 16
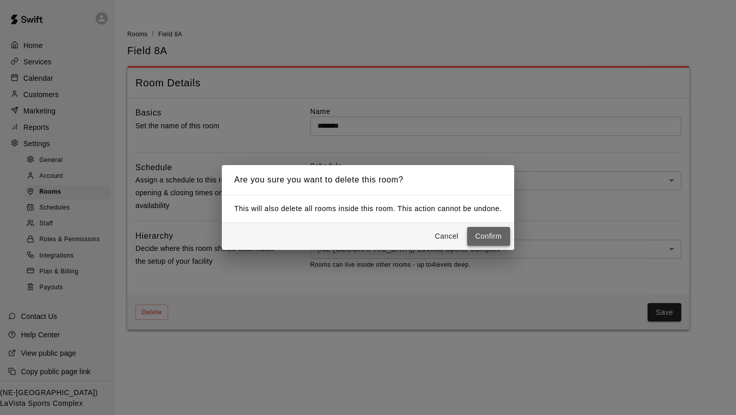
click at [498, 232] on button "Confirm" at bounding box center [488, 236] width 43 height 19
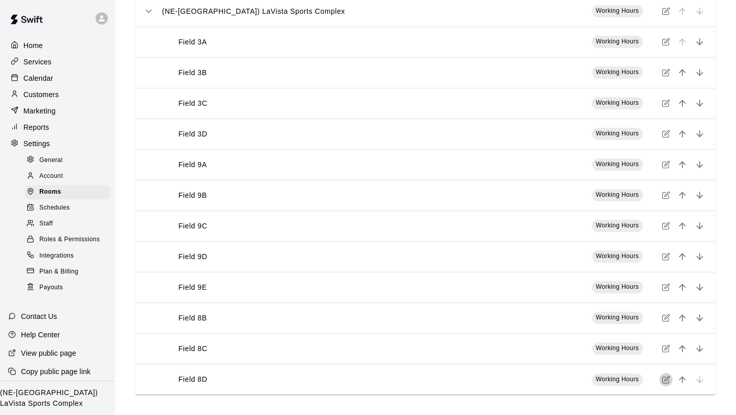
click at [617, 296] on icon "simple table" at bounding box center [666, 380] width 8 height 8
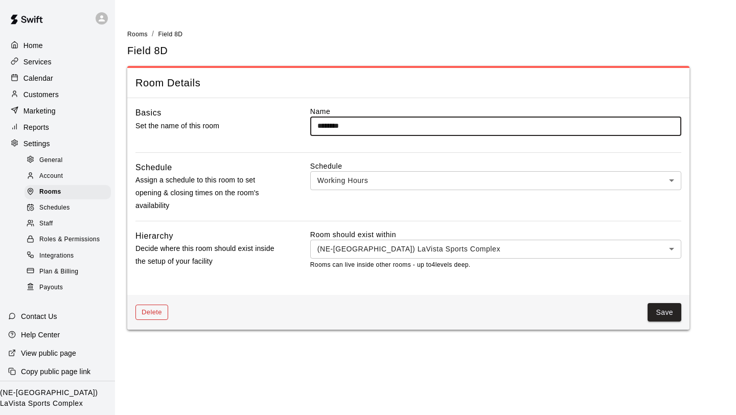
click at [150, 296] on button "Delete" at bounding box center [151, 313] width 33 height 16
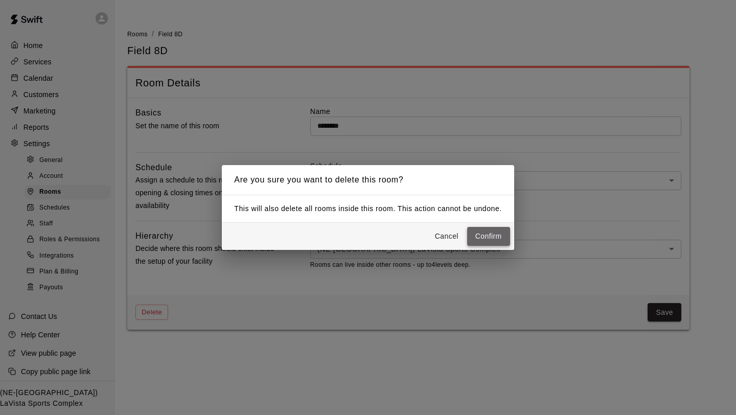
click at [490, 240] on button "Confirm" at bounding box center [488, 236] width 43 height 19
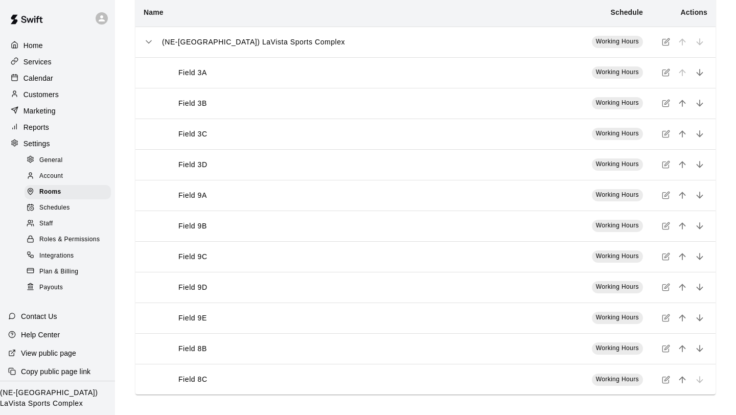
click at [617, 296] on icon "simple table" at bounding box center [666, 380] width 8 height 8
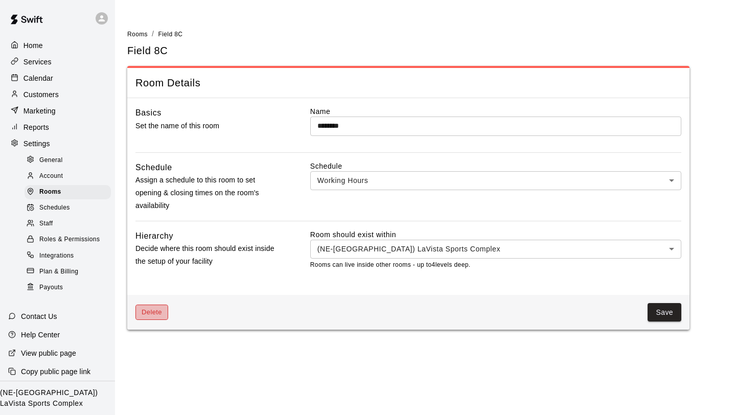
click at [153, 296] on button "Delete" at bounding box center [151, 313] width 33 height 16
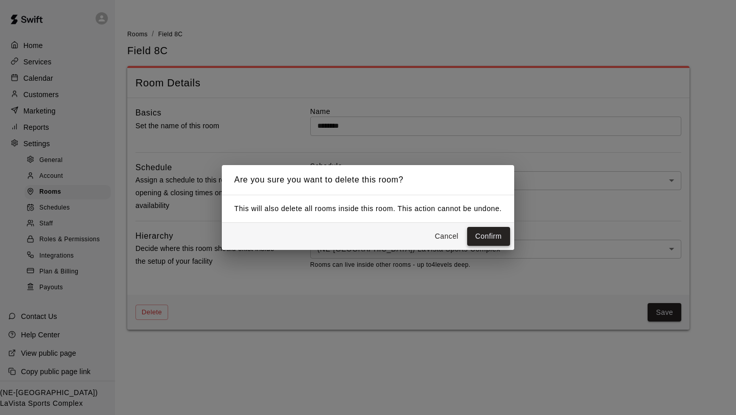
click at [496, 233] on button "Confirm" at bounding box center [488, 236] width 43 height 19
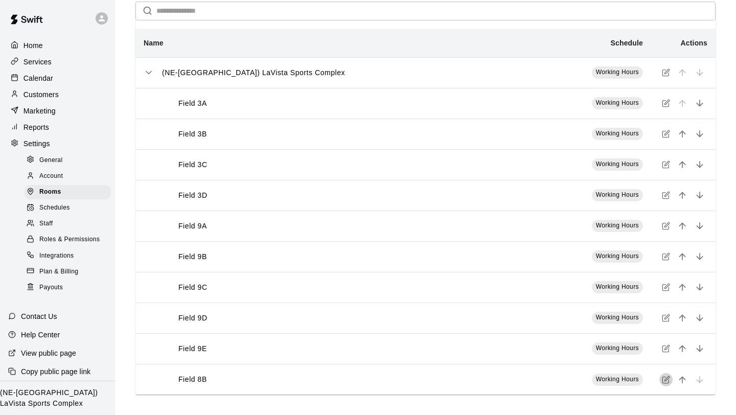
click at [617, 296] on icon "simple table" at bounding box center [666, 380] width 8 height 8
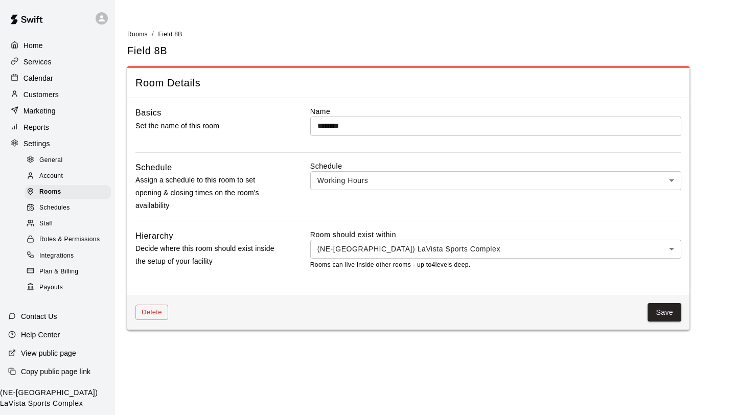
click at [141, 296] on div "Delete Save" at bounding box center [408, 312] width 562 height 35
click at [154, 296] on button "Delete" at bounding box center [151, 313] width 33 height 16
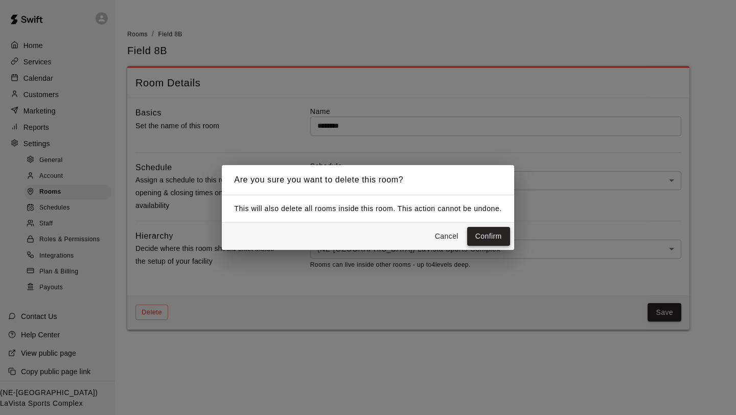
click at [486, 232] on button "Confirm" at bounding box center [488, 236] width 43 height 19
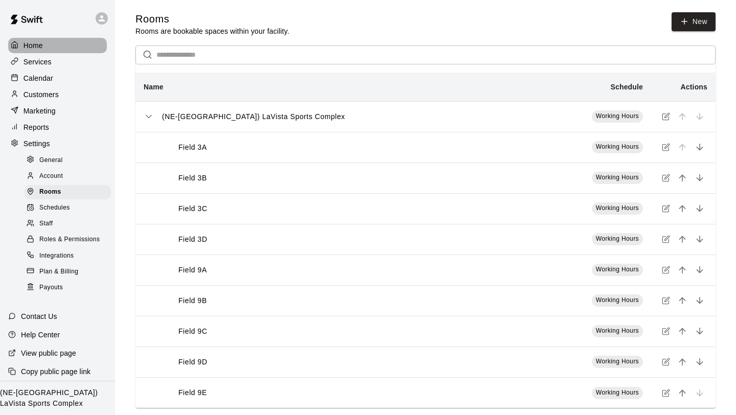
click at [45, 45] on div "Home" at bounding box center [57, 45] width 99 height 15
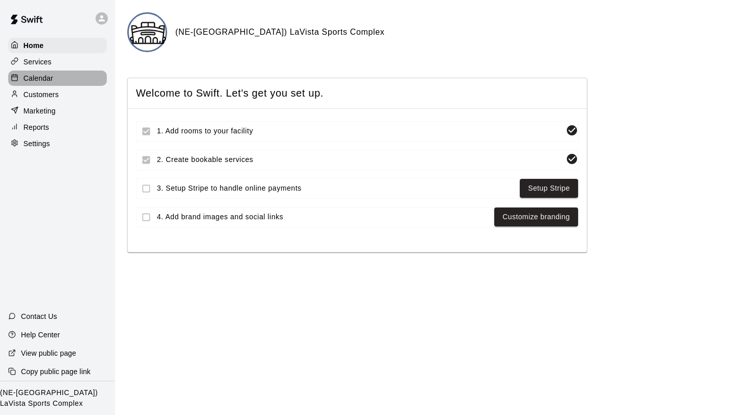
click at [46, 77] on p "Calendar" at bounding box center [39, 78] width 30 height 10
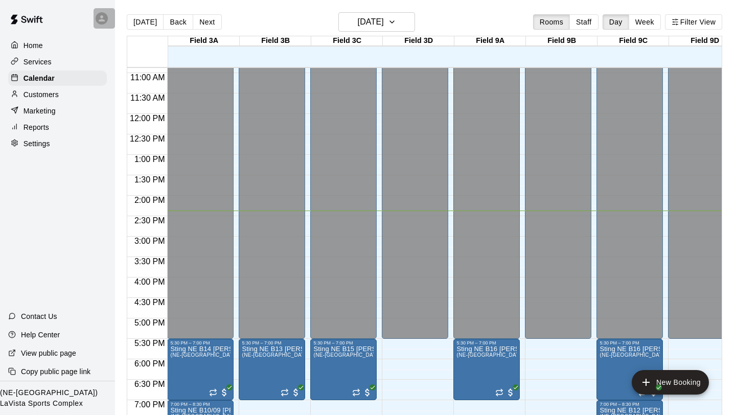
click at [104, 15] on icon at bounding box center [101, 18] width 9 height 9
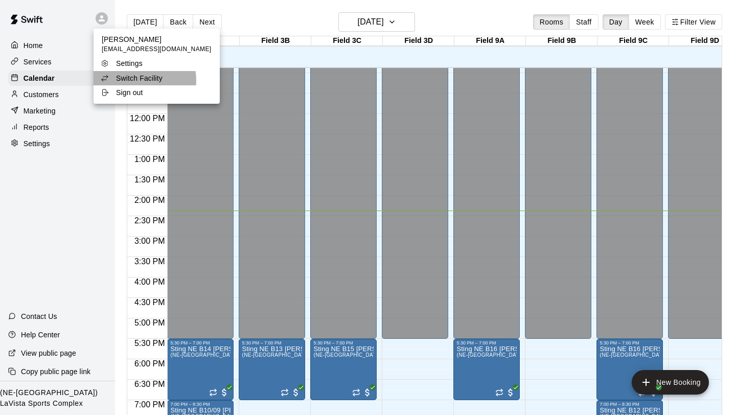
click at [132, 81] on p "Switch Facility" at bounding box center [139, 78] width 46 height 10
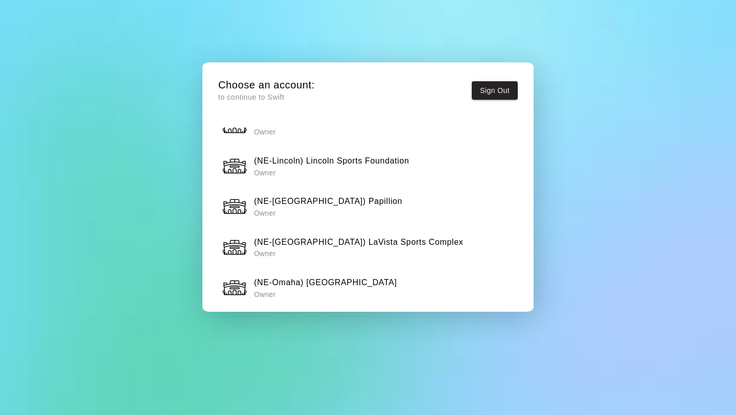
scroll to position [261, 0]
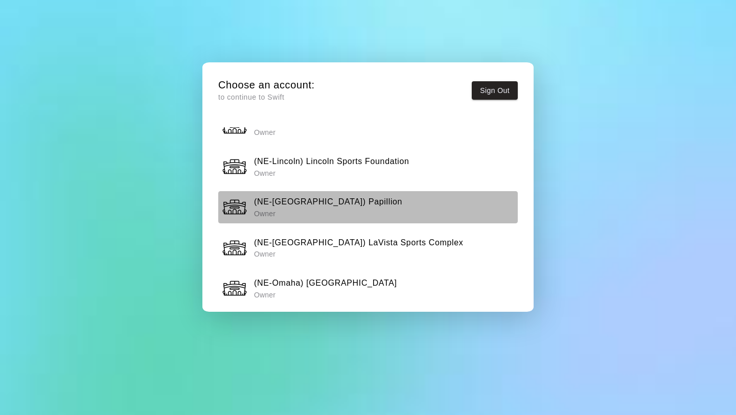
click at [329, 198] on h6 "(NE-[GEOGRAPHIC_DATA]) Papillion" at bounding box center [328, 201] width 148 height 13
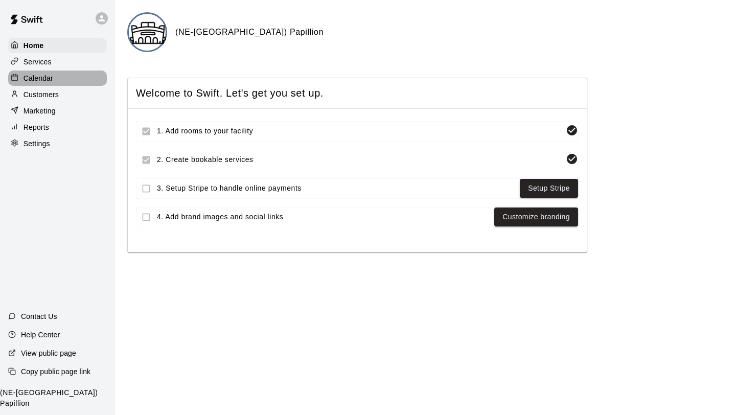
click at [54, 75] on div "Calendar" at bounding box center [57, 78] width 99 height 15
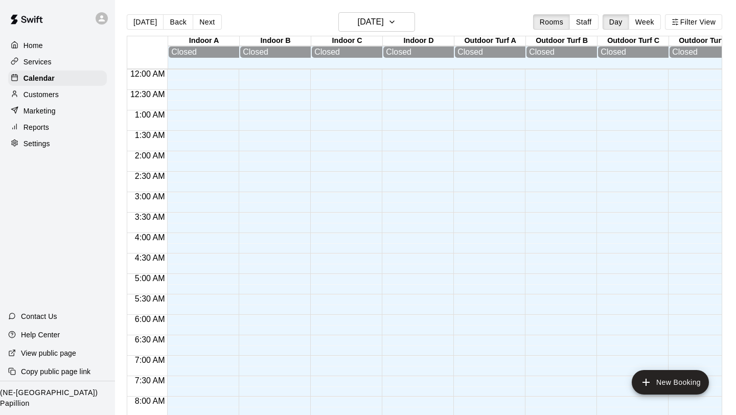
scroll to position [588, 0]
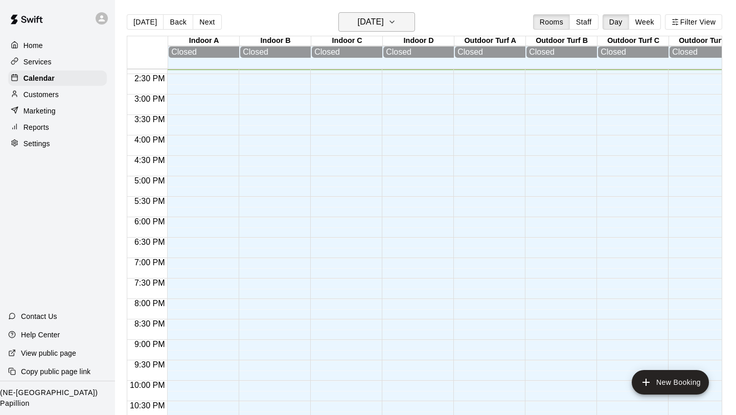
click at [396, 22] on icon "button" at bounding box center [392, 22] width 8 height 12
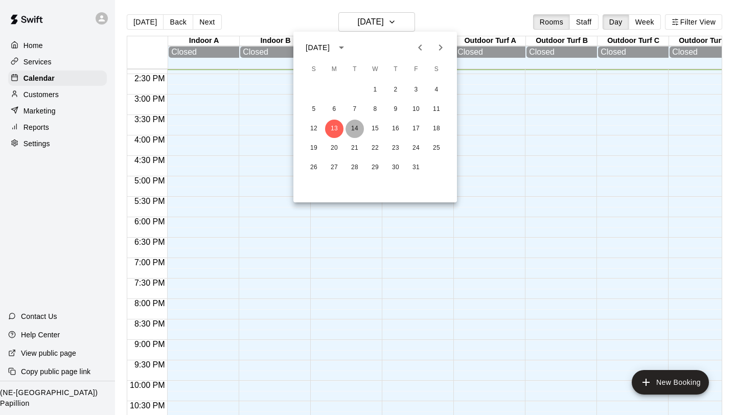
click at [353, 132] on button "14" at bounding box center [354, 129] width 18 height 18
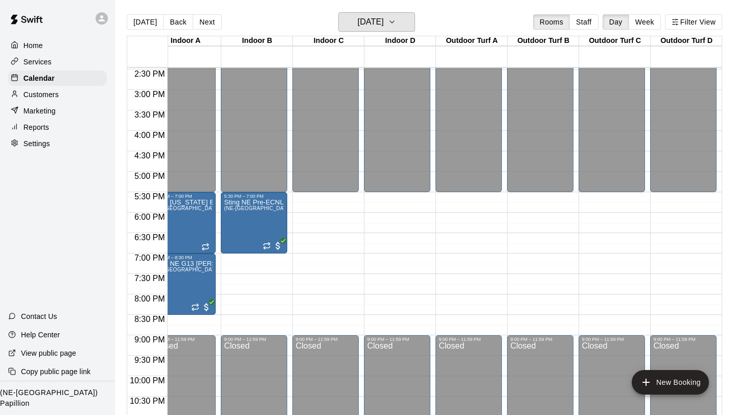
scroll to position [0, 0]
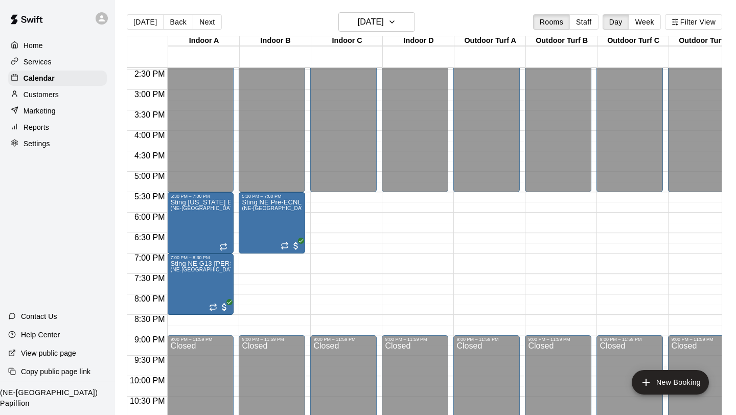
click at [100, 22] on div at bounding box center [102, 18] width 12 height 12
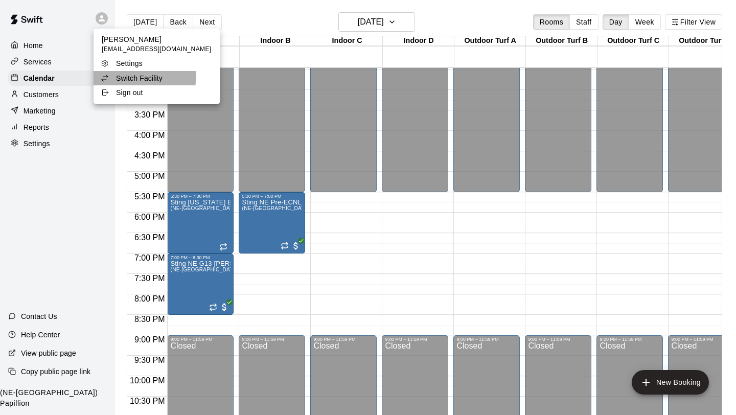
click at [129, 75] on p "Switch Facility" at bounding box center [139, 78] width 46 height 10
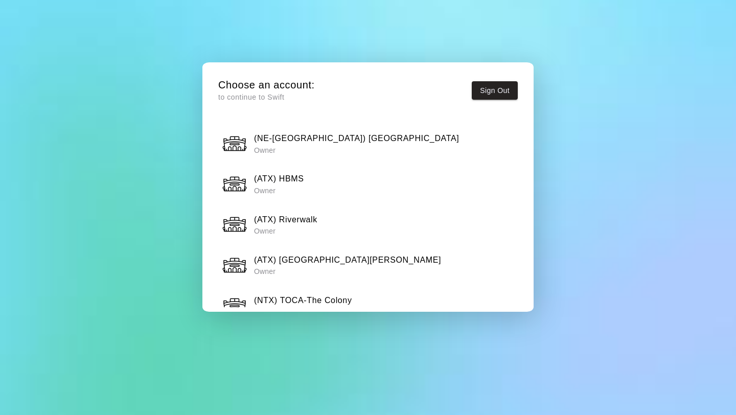
click at [315, 135] on h6 "(NE-[GEOGRAPHIC_DATA]) [GEOGRAPHIC_DATA]" at bounding box center [356, 138] width 205 height 13
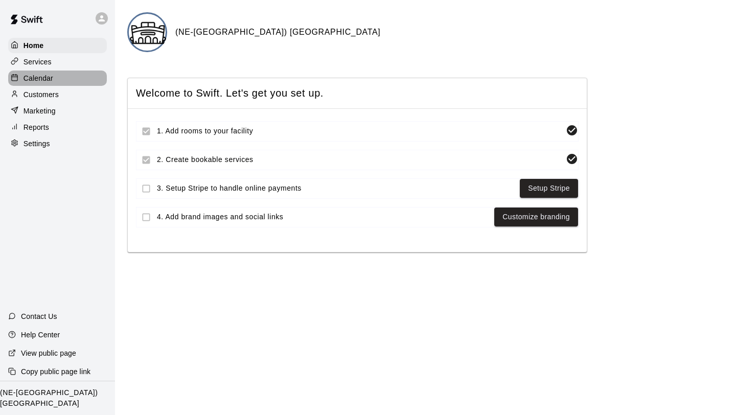
click at [51, 79] on p "Calendar" at bounding box center [39, 78] width 30 height 10
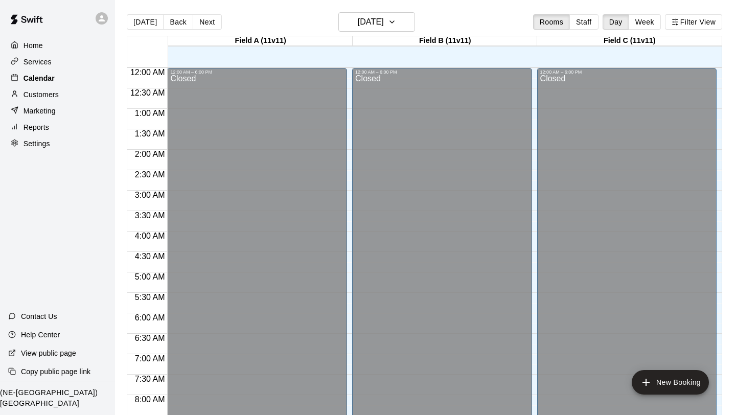
scroll to position [589, 0]
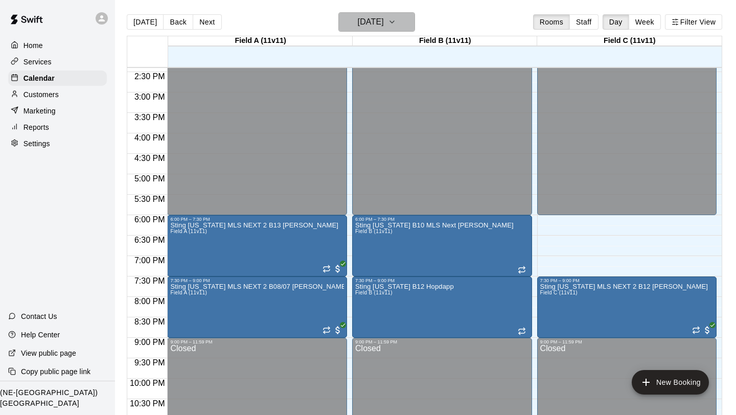
click at [396, 19] on icon "button" at bounding box center [392, 22] width 8 height 12
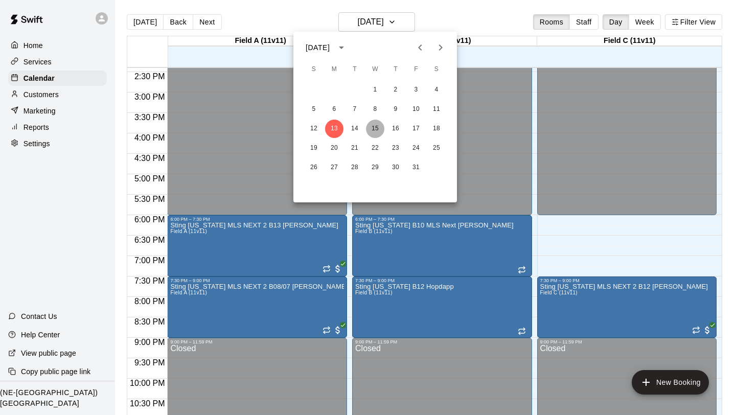
click at [373, 129] on button "15" at bounding box center [375, 129] width 18 height 18
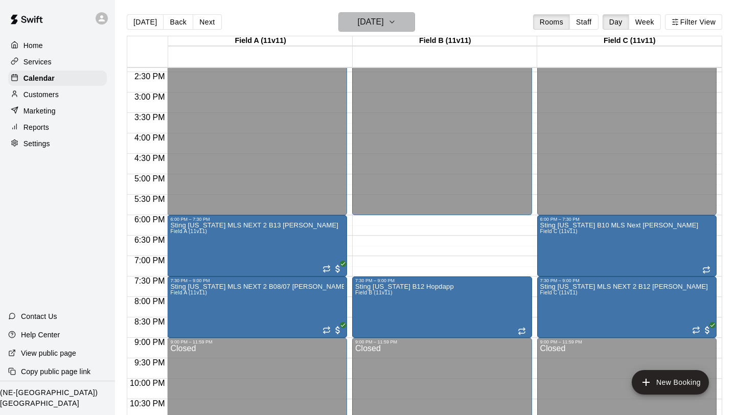
click at [396, 19] on icon "button" at bounding box center [392, 22] width 8 height 12
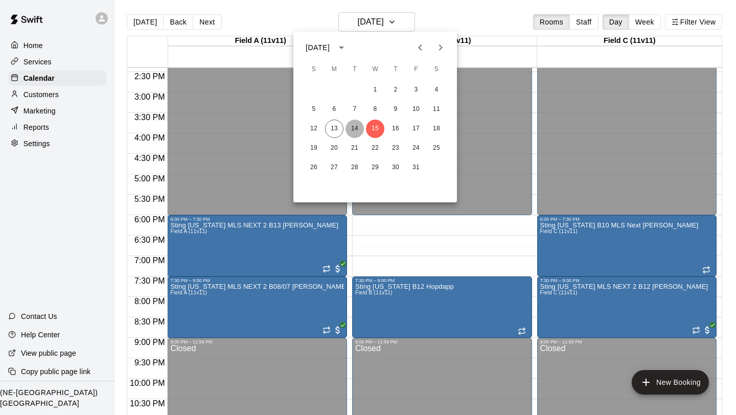
click at [352, 127] on button "14" at bounding box center [354, 129] width 18 height 18
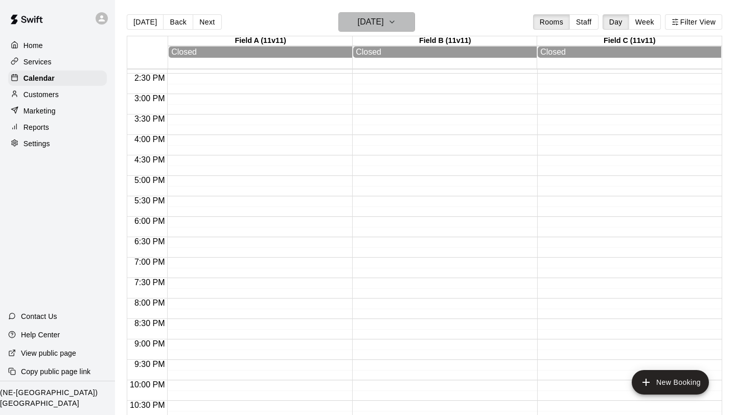
click at [396, 19] on icon "button" at bounding box center [392, 22] width 8 height 12
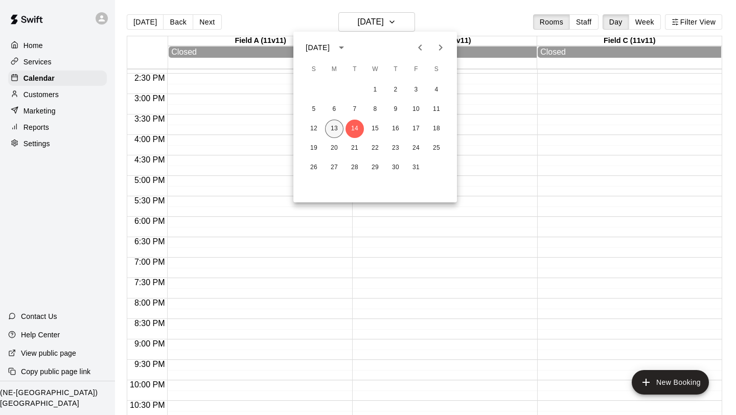
click at [333, 128] on button "13" at bounding box center [334, 129] width 18 height 18
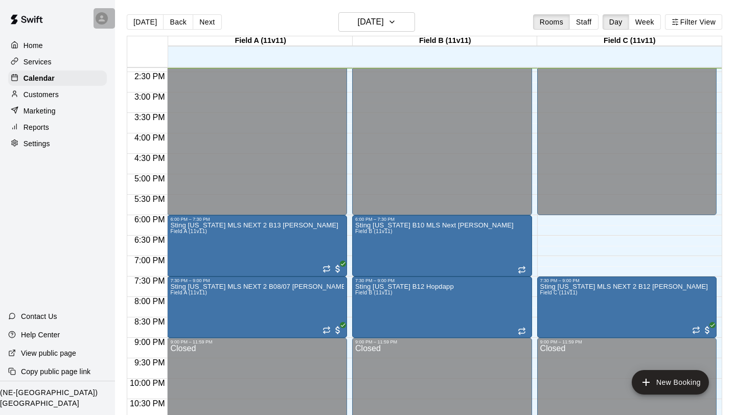
click at [100, 18] on icon at bounding box center [101, 18] width 9 height 9
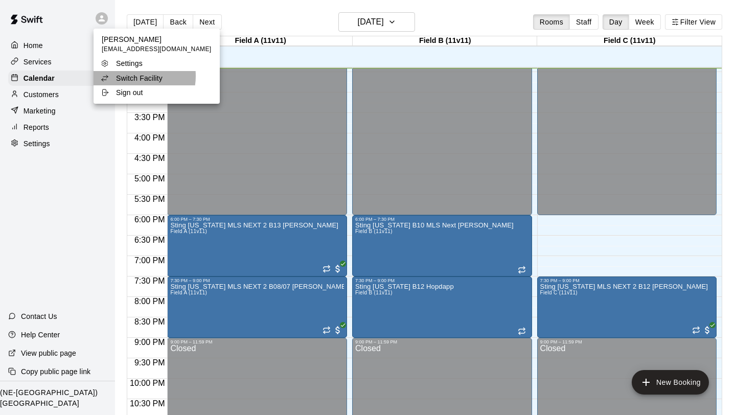
click at [132, 76] on p "Switch Facility" at bounding box center [139, 78] width 46 height 10
